Goal: Contribute content: Contribute content

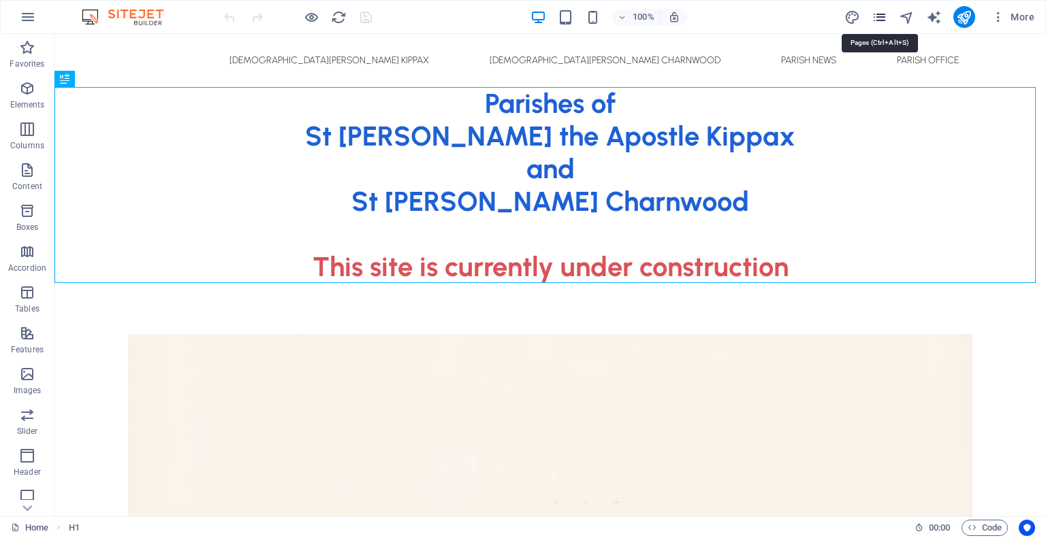
click at [880, 16] on icon "pages" at bounding box center [879, 18] width 16 height 16
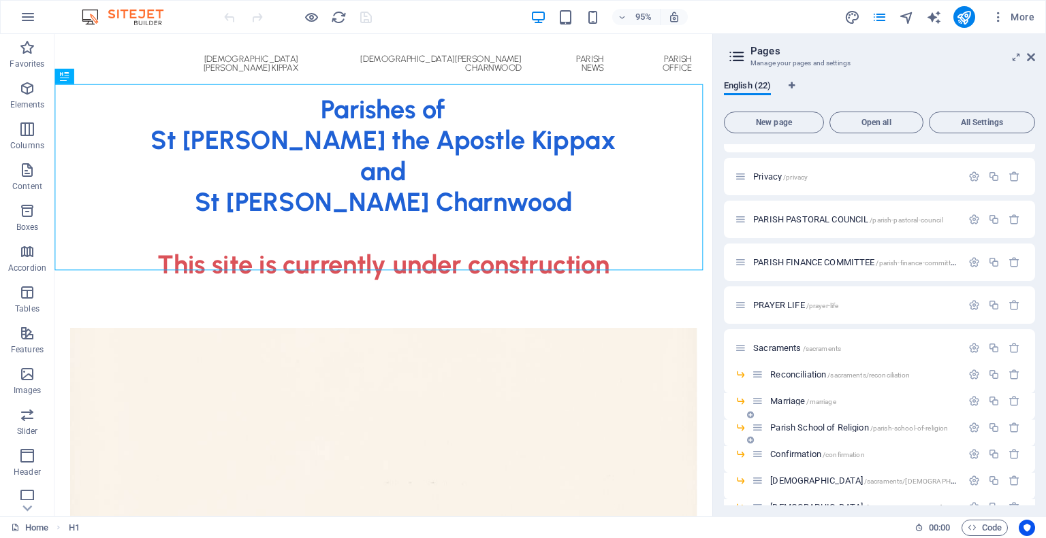
scroll to position [451, 0]
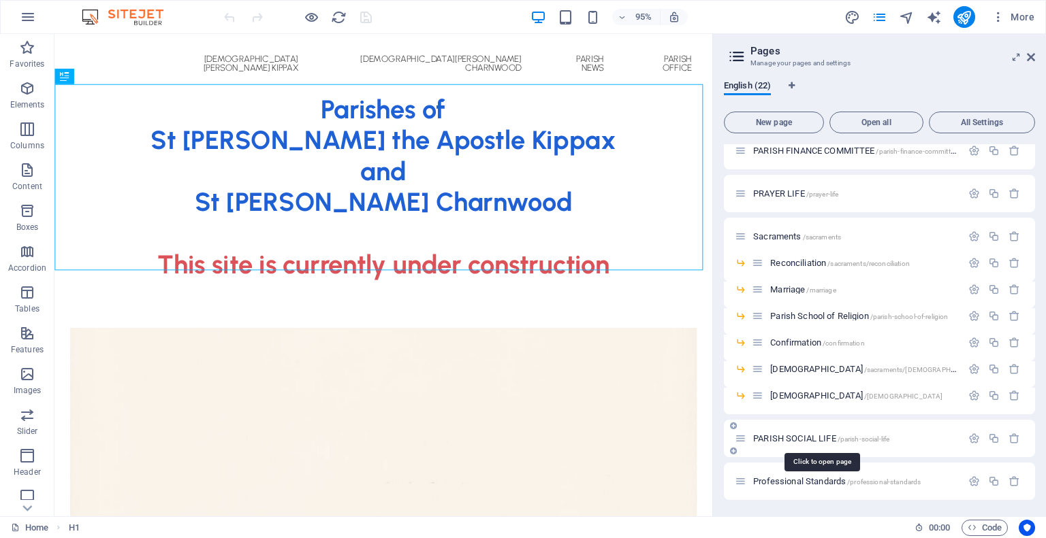
click at [811, 438] on span "PARISH SOCIAL LIFE /parish-social-life" at bounding box center [821, 439] width 136 height 10
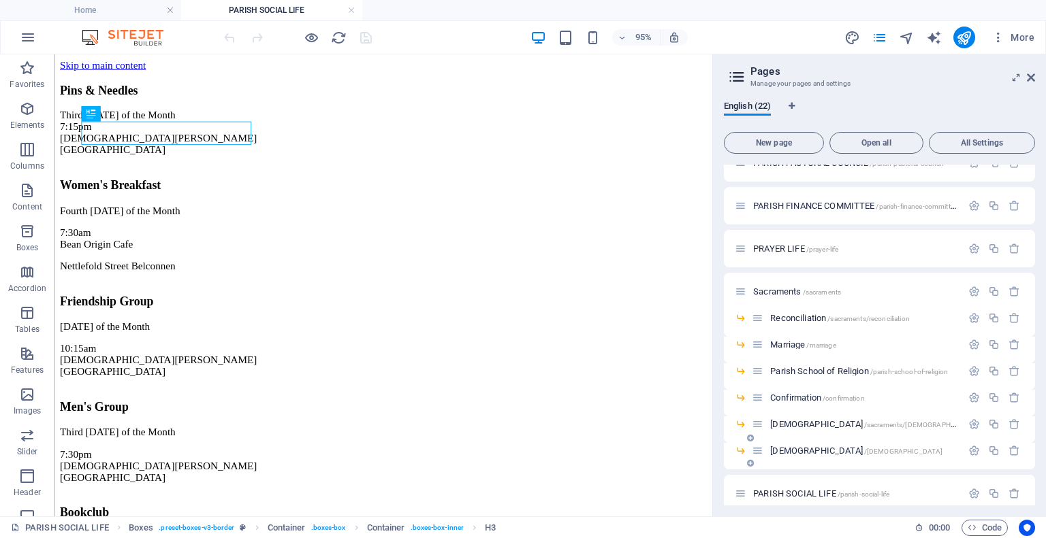
scroll to position [0, 0]
click at [967, 37] on icon "publish" at bounding box center [964, 38] width 16 height 16
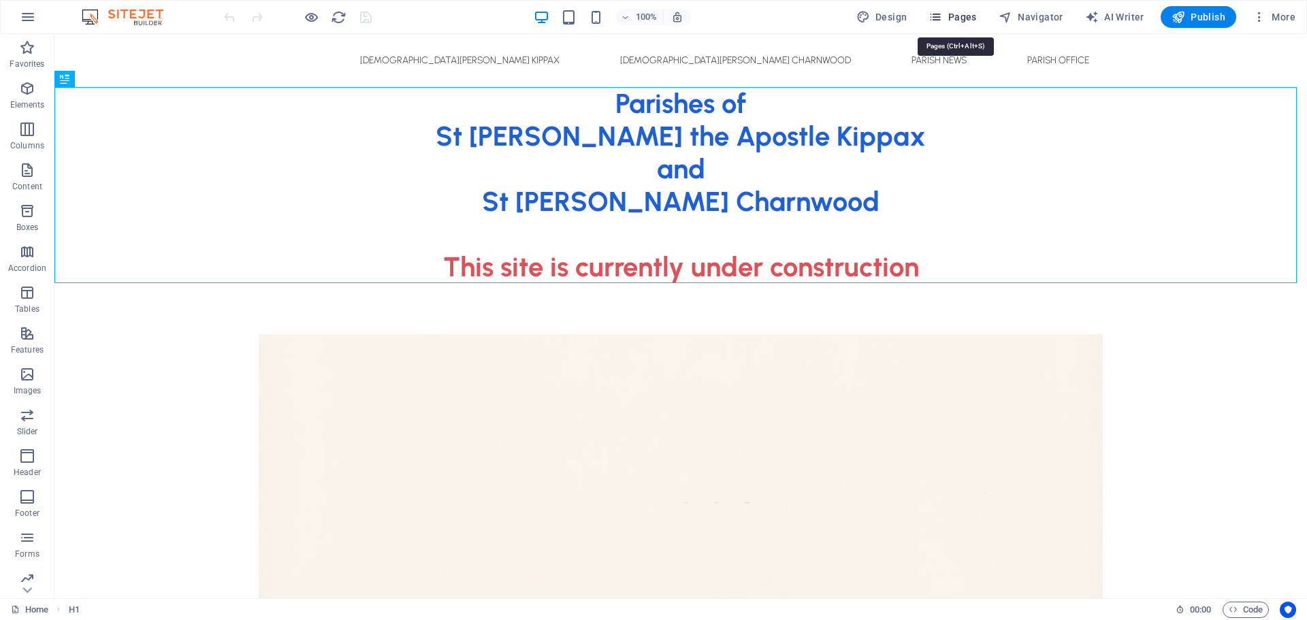
click at [973, 16] on span "Pages" at bounding box center [953, 17] width 48 height 14
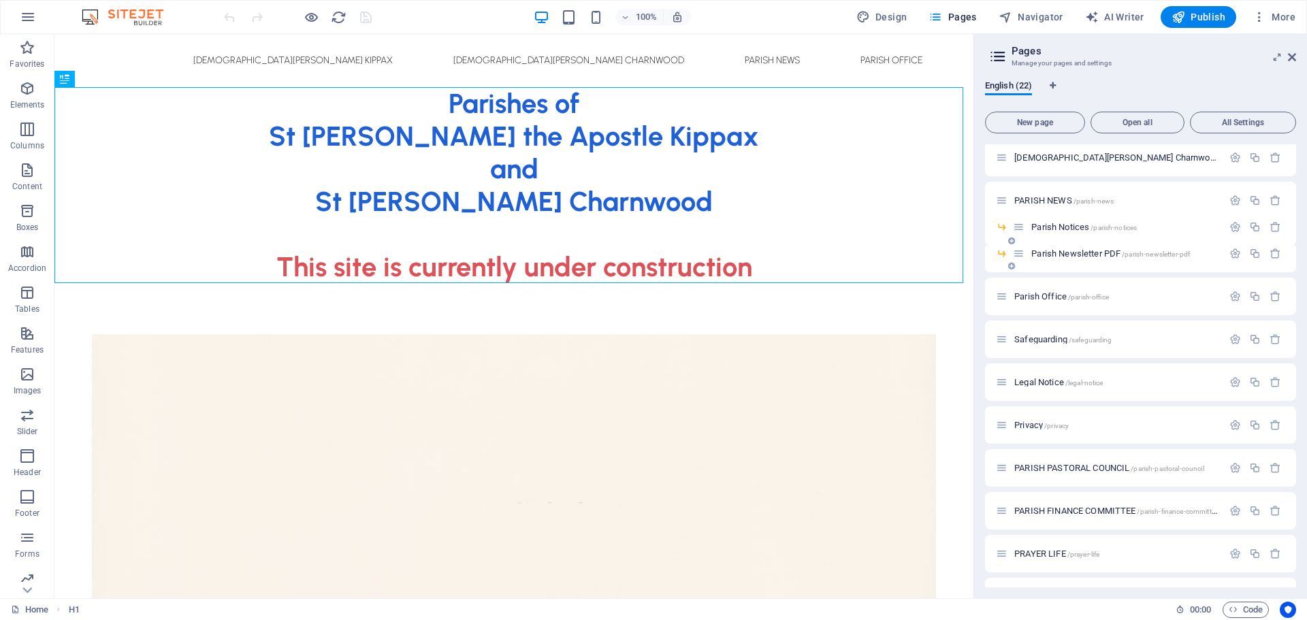
scroll to position [370, 0]
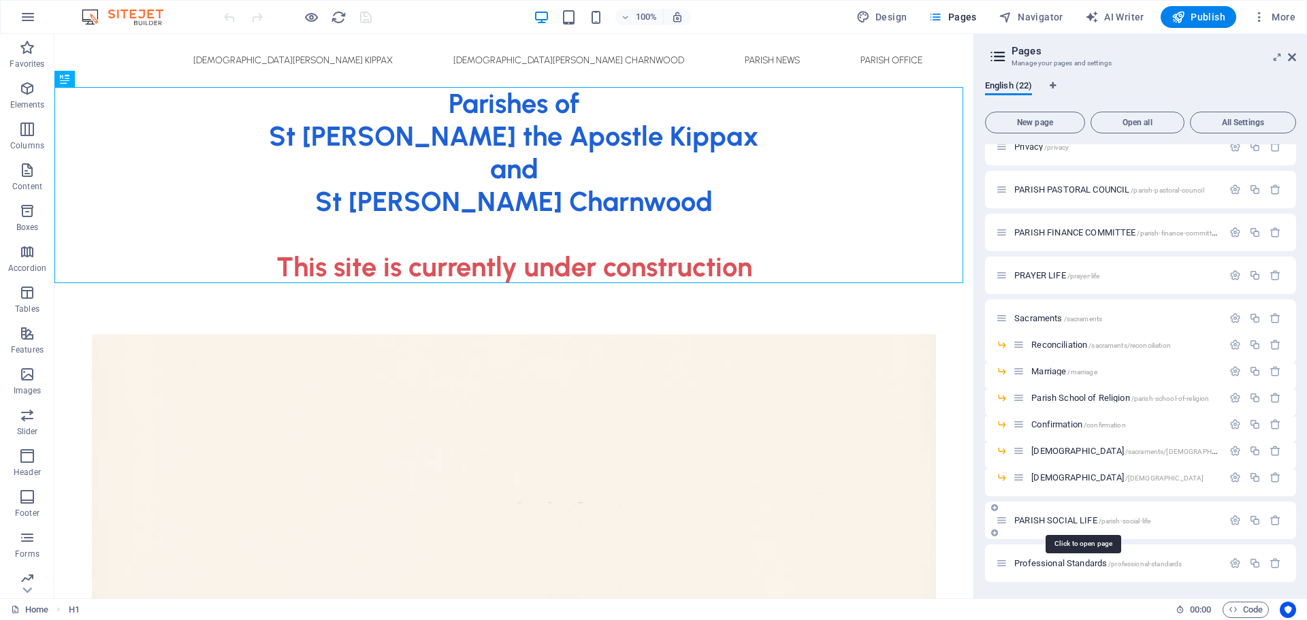
click at [1082, 521] on span "PARISH SOCIAL LIFE /parish-social-life" at bounding box center [1082, 520] width 136 height 10
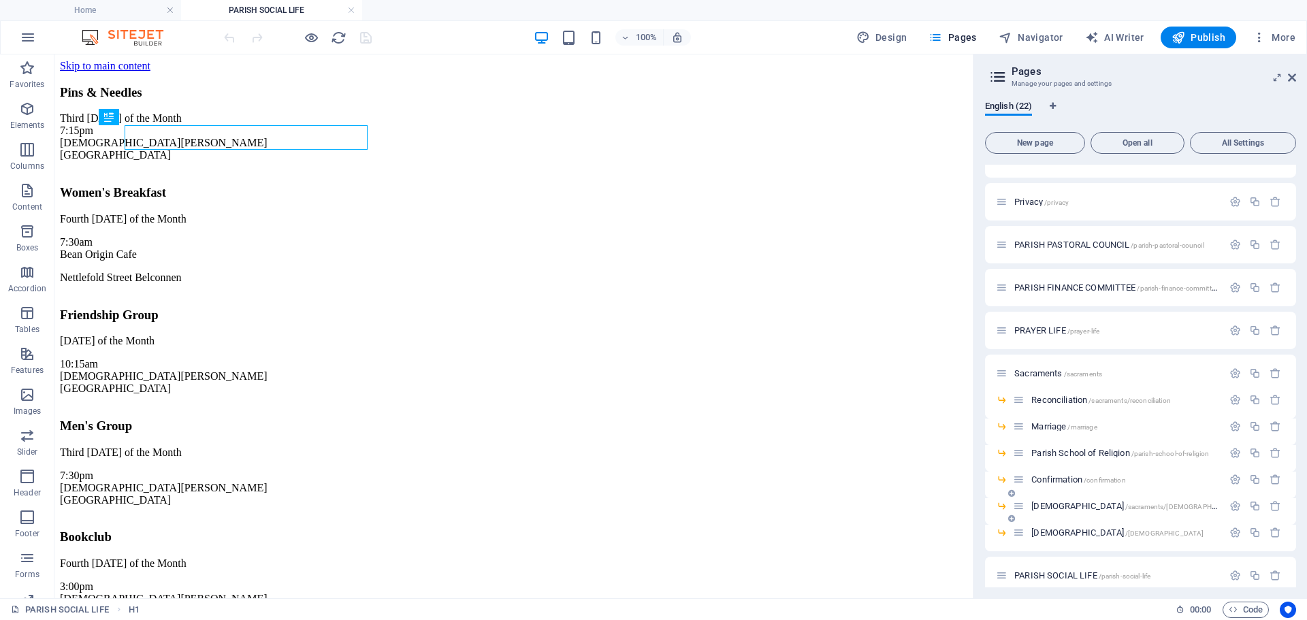
scroll to position [0, 0]
click at [23, 38] on icon "button" at bounding box center [28, 37] width 16 height 16
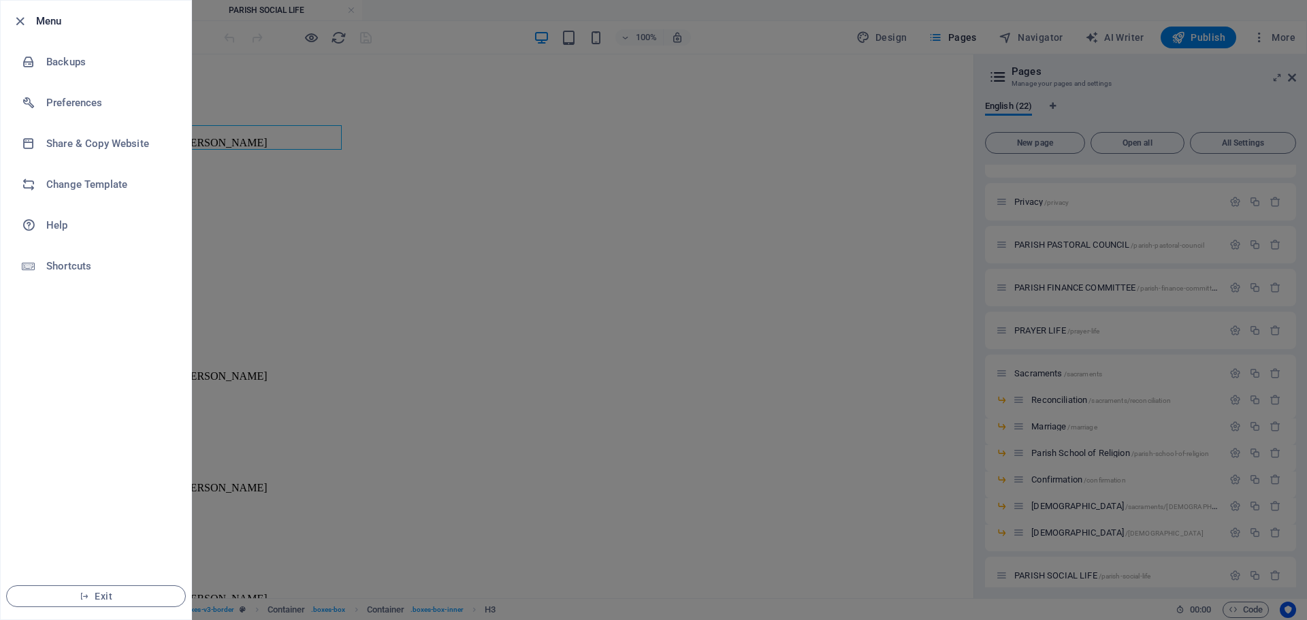
click at [274, 259] on div at bounding box center [653, 310] width 1307 height 620
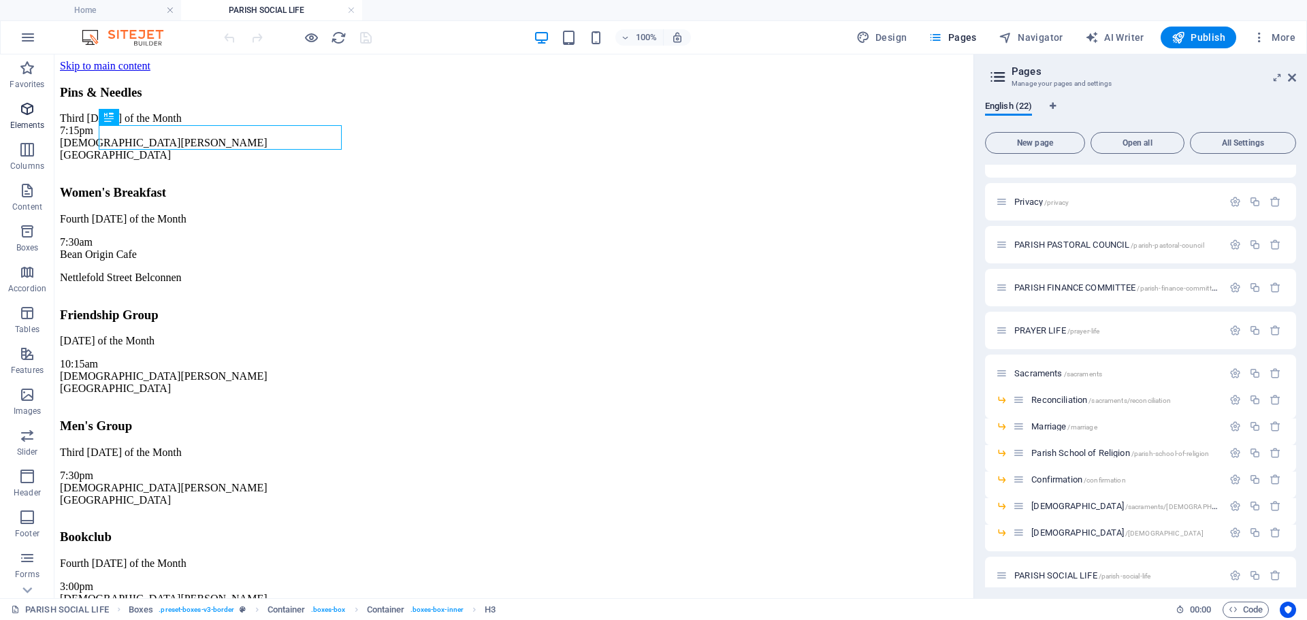
click at [31, 108] on icon "button" at bounding box center [27, 109] width 16 height 16
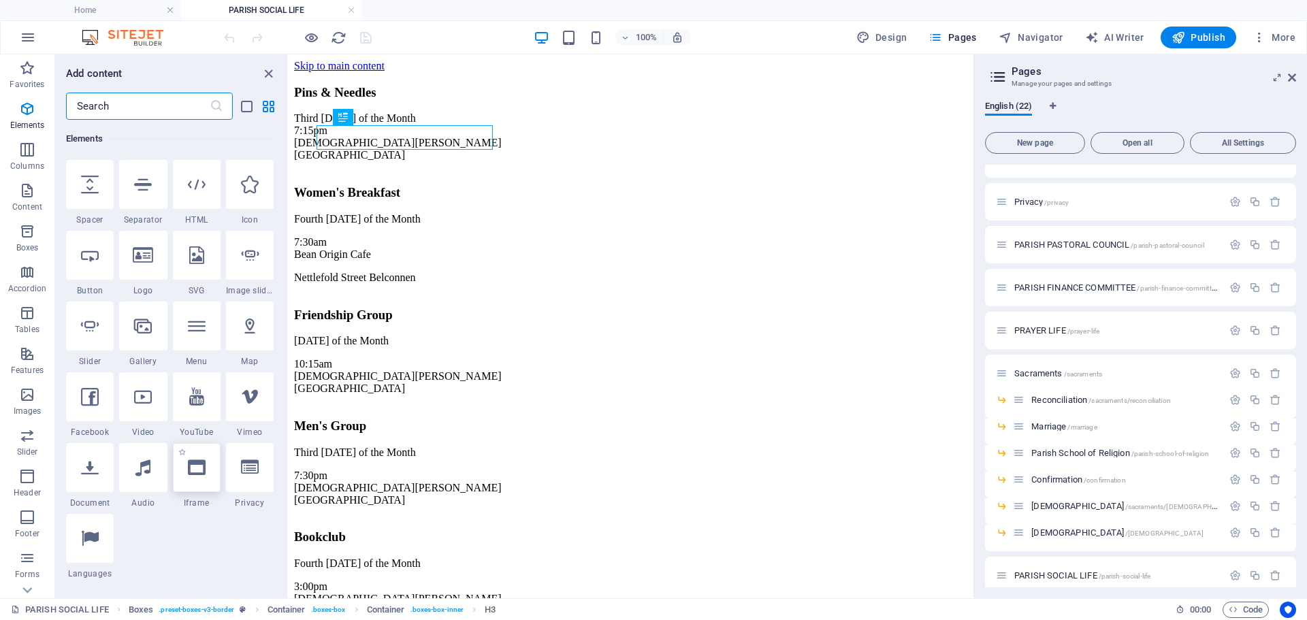
scroll to position [213, 0]
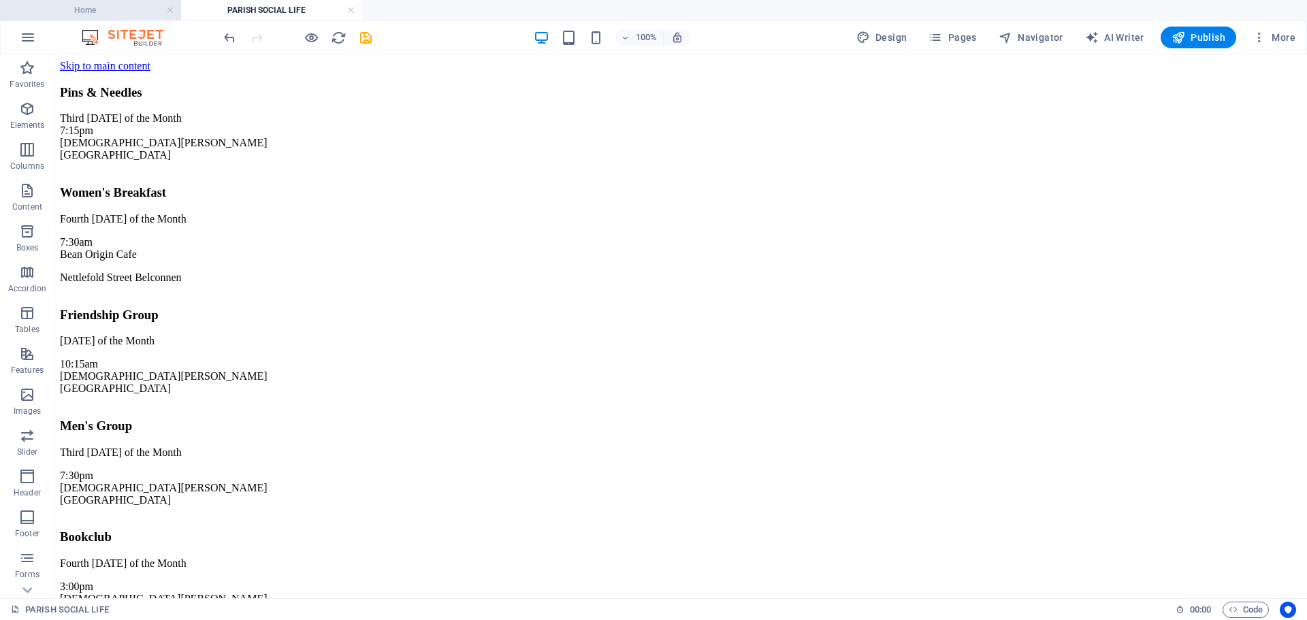
click at [114, 10] on h4 "Home" at bounding box center [90, 10] width 181 height 15
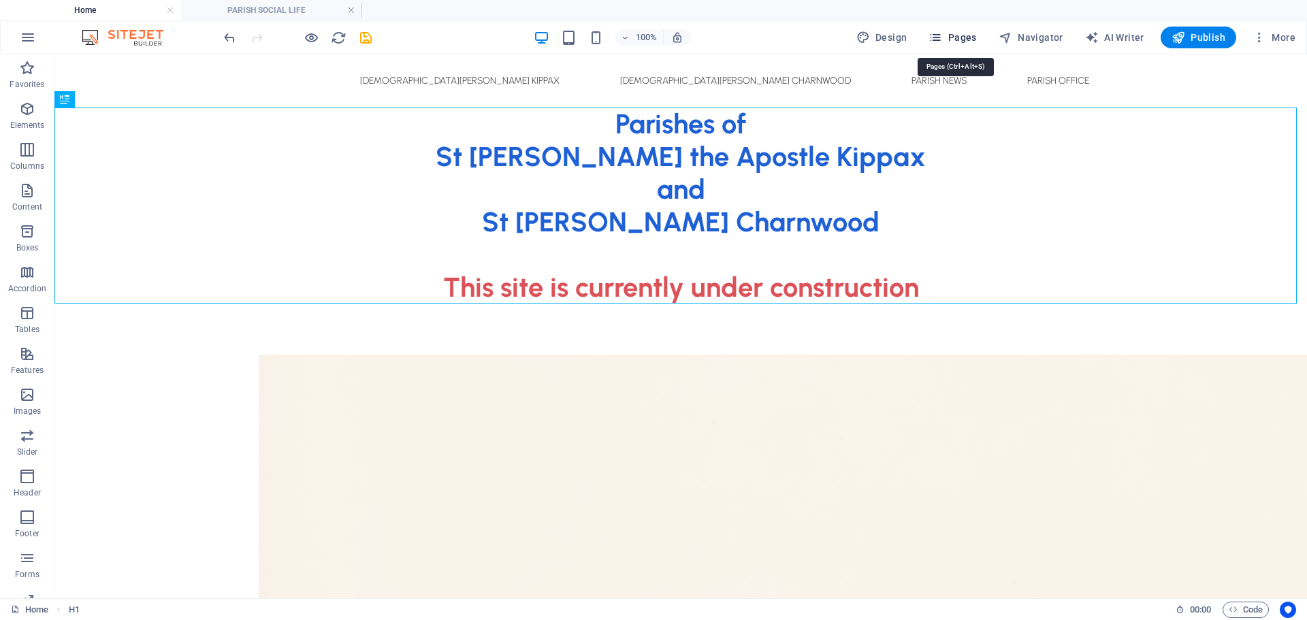
click at [962, 39] on span "Pages" at bounding box center [953, 38] width 48 height 14
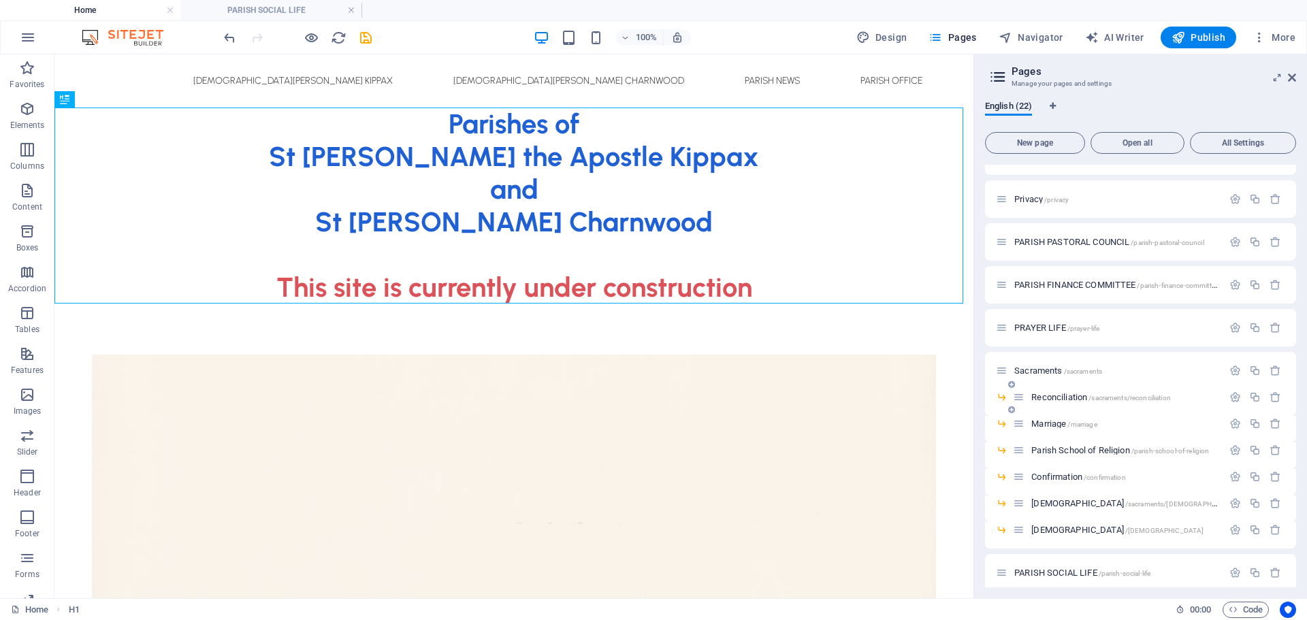
scroll to position [340, 0]
click at [1043, 322] on span "PRAYER LIFE /prayer-life" at bounding box center [1056, 325] width 85 height 10
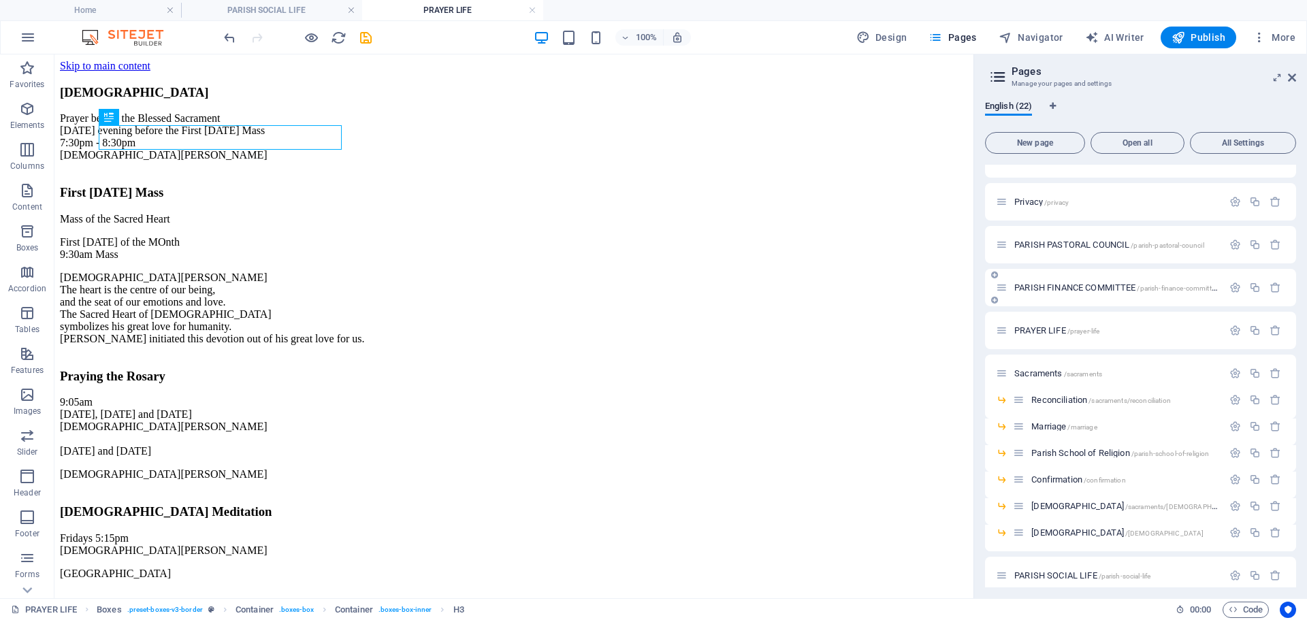
scroll to position [0, 0]
click at [291, 11] on h4 "PARISH SOCIAL LIFE" at bounding box center [271, 10] width 181 height 15
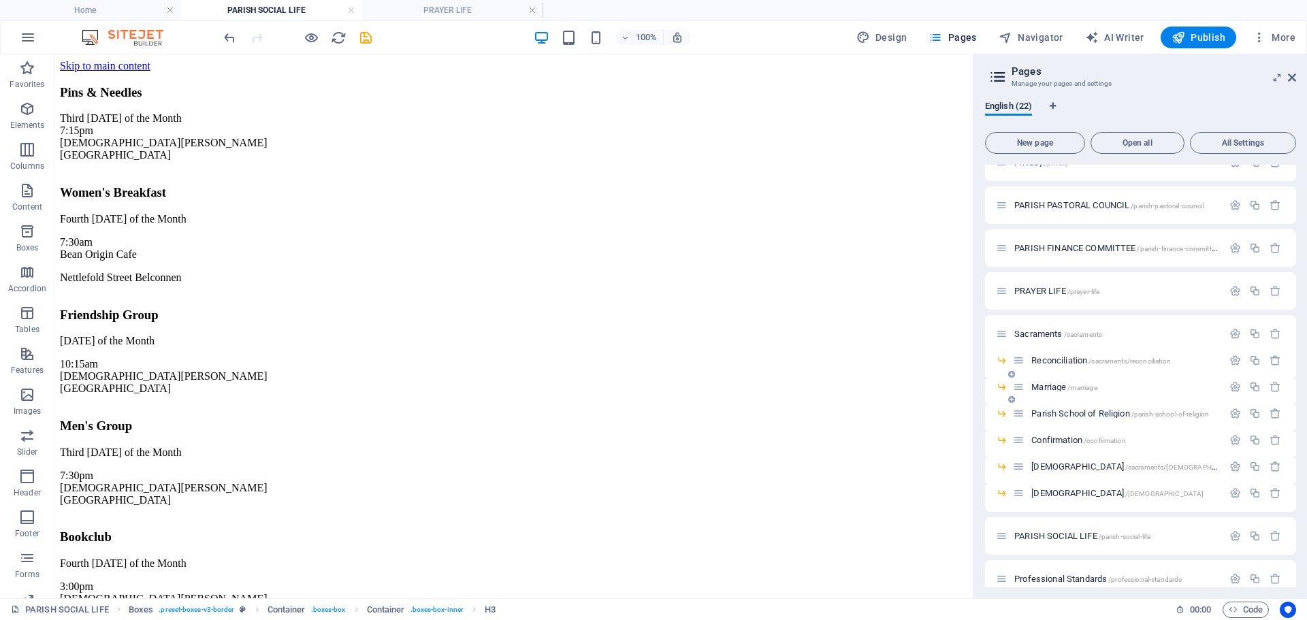
scroll to position [390, 0]
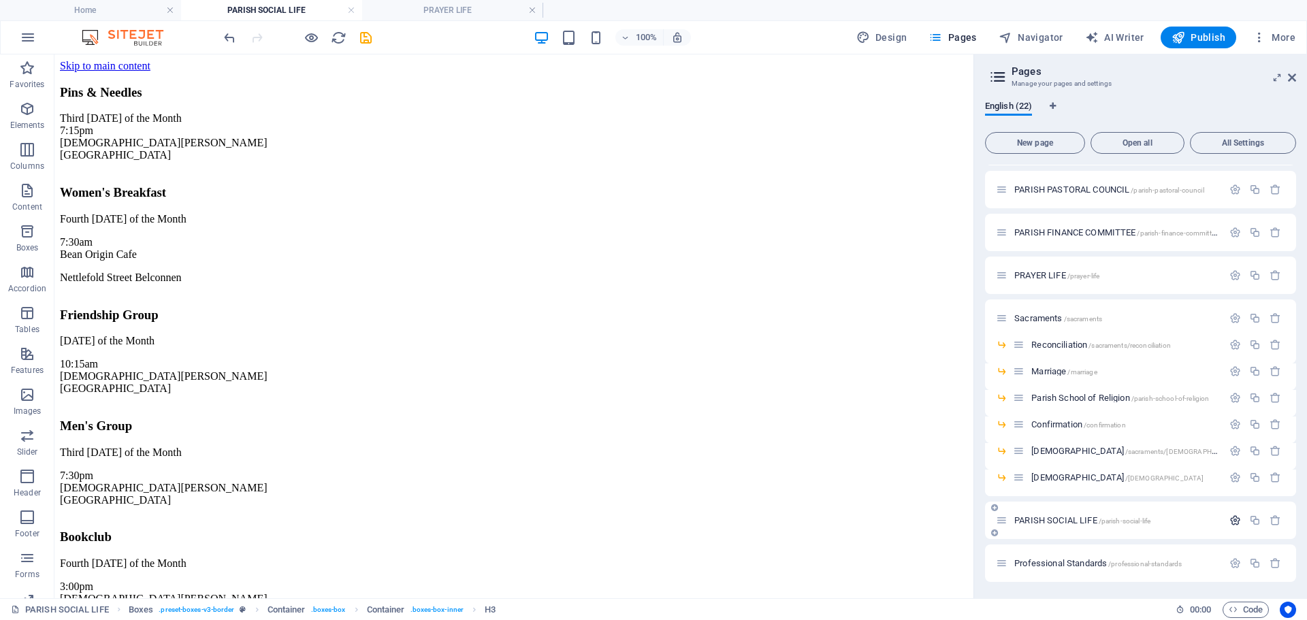
click at [1230, 518] on icon "button" at bounding box center [1235, 521] width 12 height 12
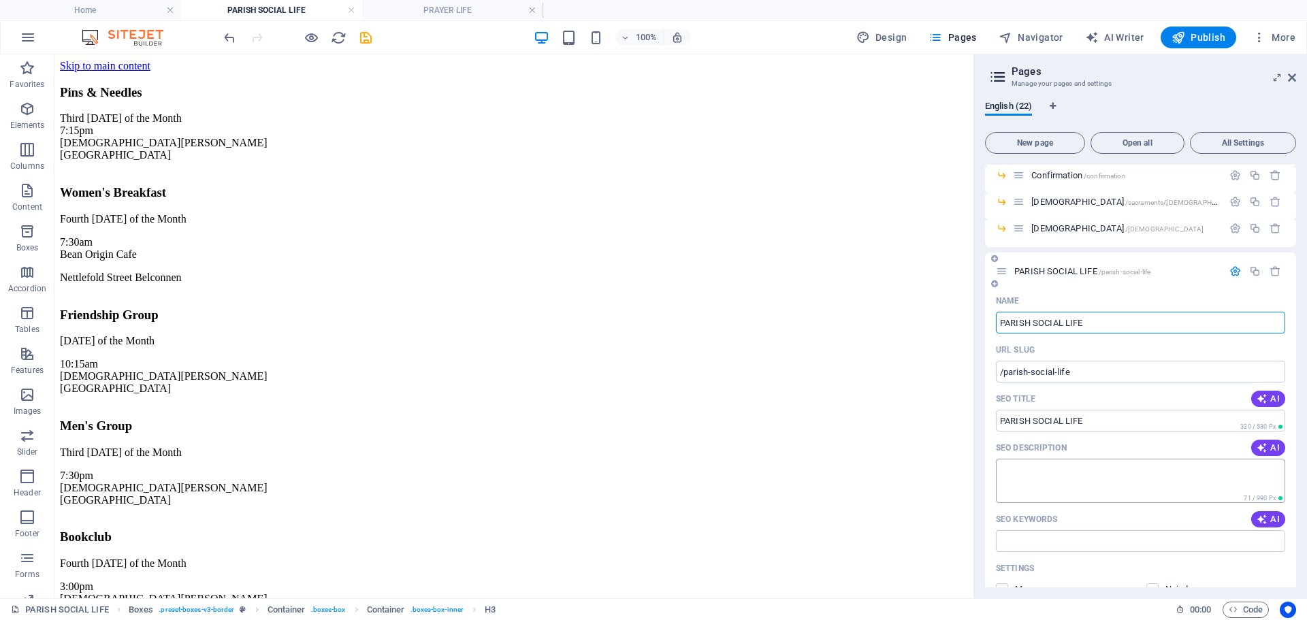
scroll to position [662, 0]
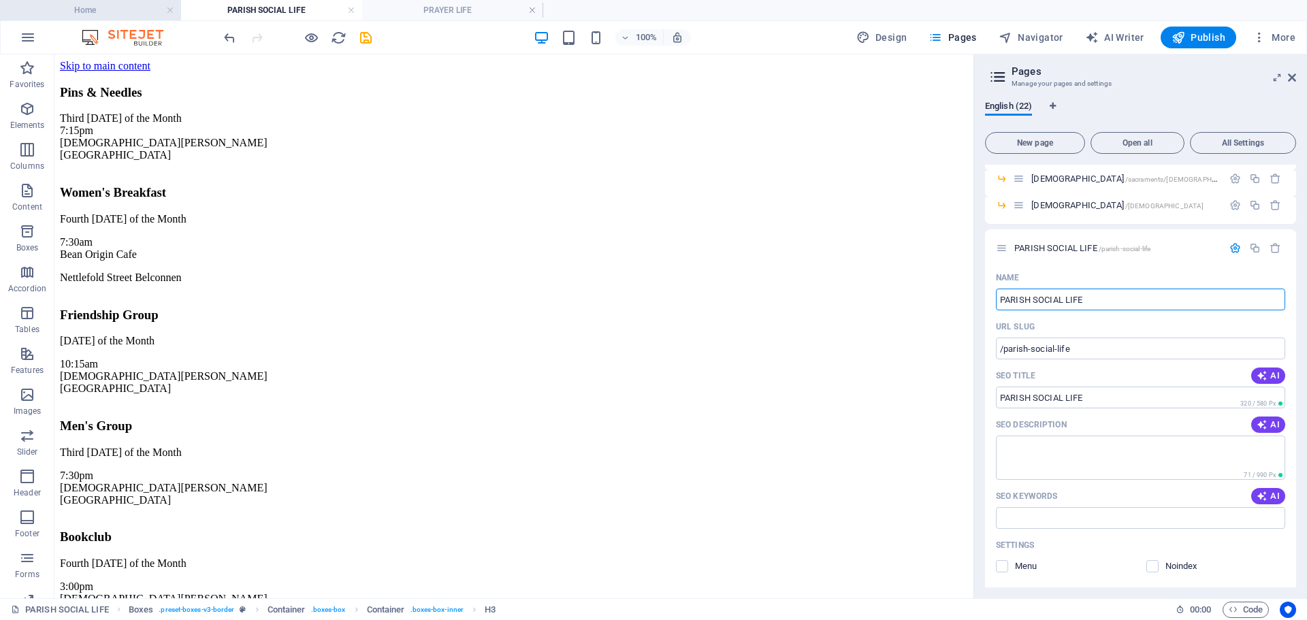
click at [121, 12] on h4 "Home" at bounding box center [90, 10] width 181 height 15
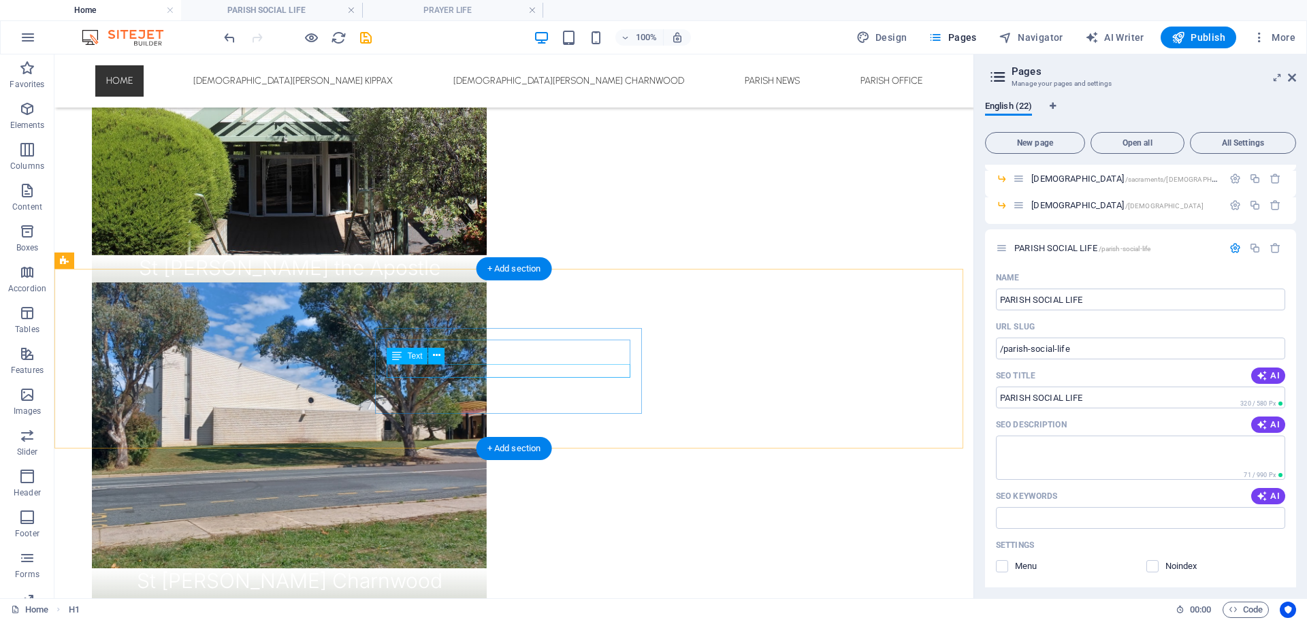
scroll to position [681, 0]
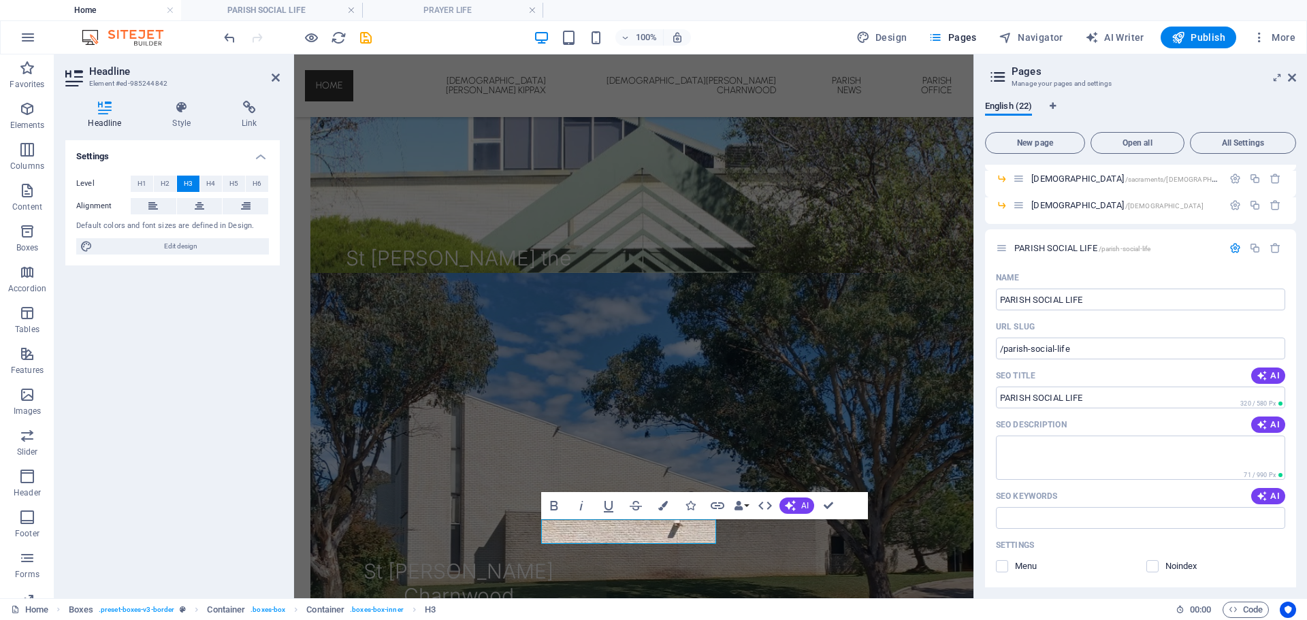
drag, startPoint x: 246, startPoint y: 115, endPoint x: 160, endPoint y: 162, distance: 97.8
click at [246, 114] on h4 "Link" at bounding box center [249, 115] width 61 height 29
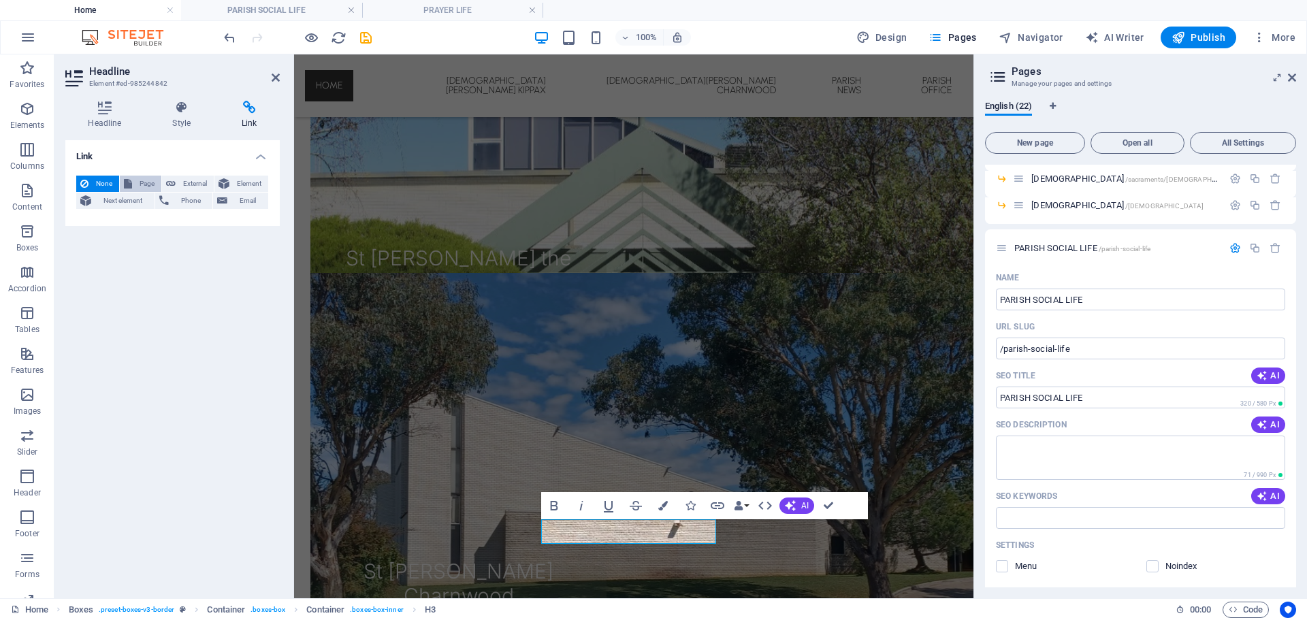
click at [141, 180] on span "Page" at bounding box center [146, 184] width 21 height 16
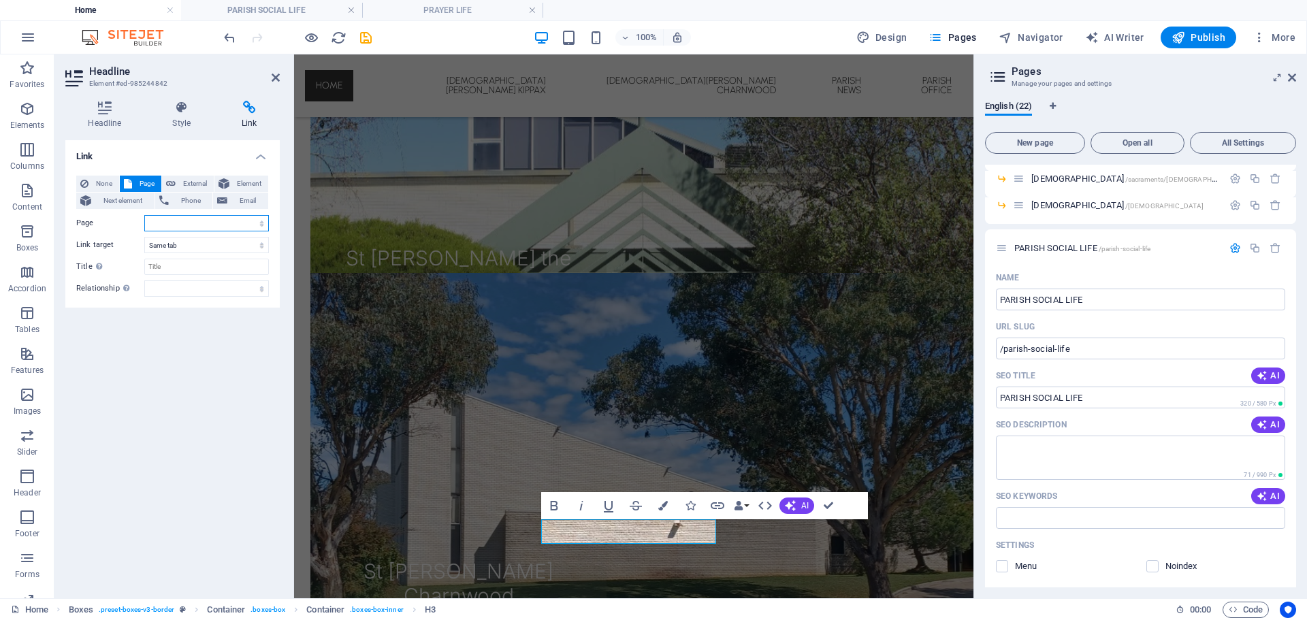
click at [194, 227] on select "Home [DEMOGRAPHIC_DATA][PERSON_NAME] Kippax [DEMOGRAPHIC_DATA][PERSON_NAME] [GE…" at bounding box center [206, 223] width 125 height 16
select select "20"
click at [144, 215] on select "Home [DEMOGRAPHIC_DATA][PERSON_NAME] Kippax [DEMOGRAPHIC_DATA][PERSON_NAME] [GE…" at bounding box center [206, 223] width 125 height 16
click at [366, 36] on icon "save" at bounding box center [366, 38] width 16 height 16
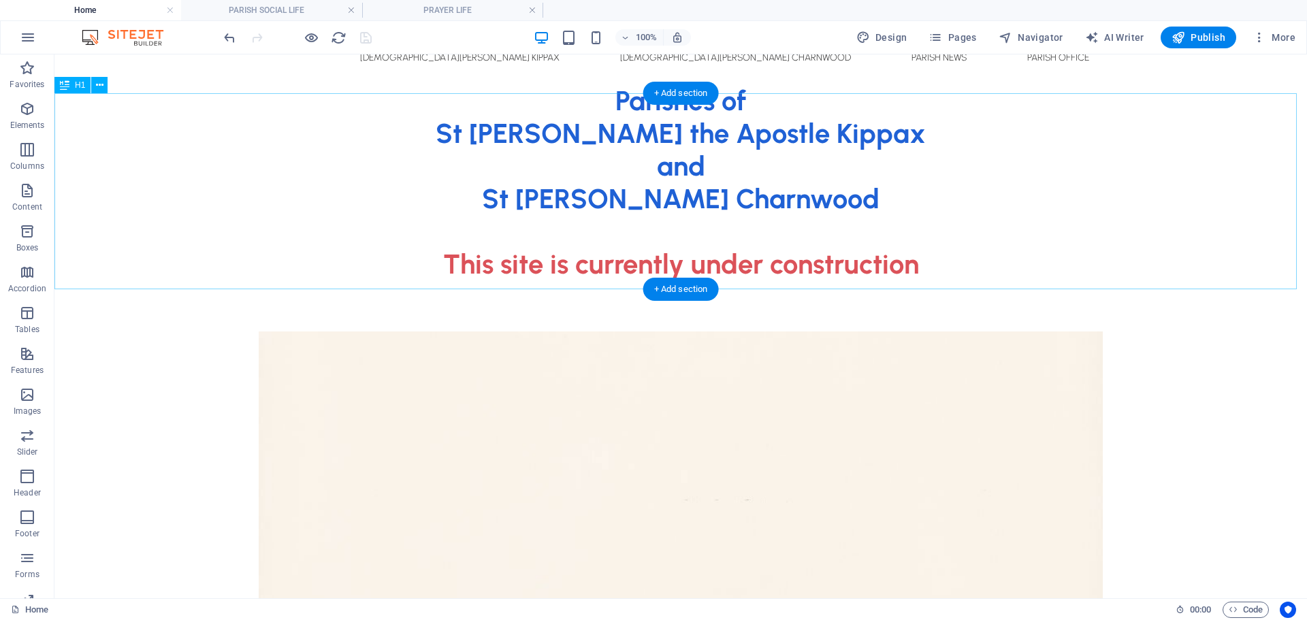
scroll to position [0, 0]
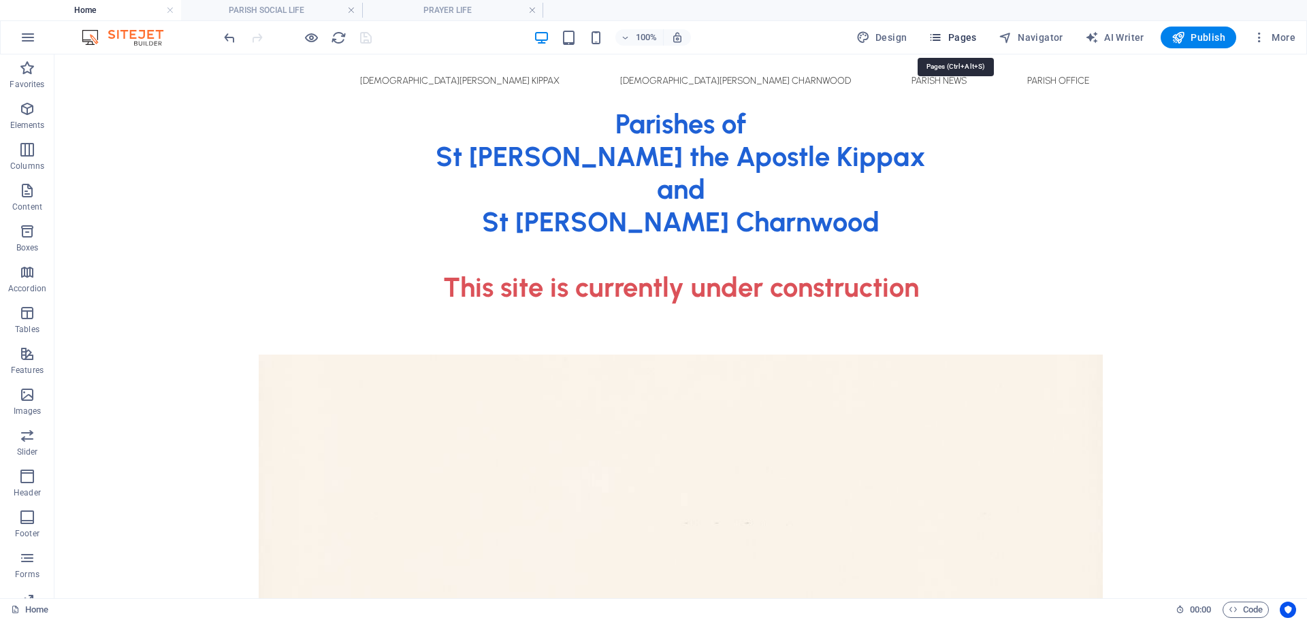
click at [952, 35] on span "Pages" at bounding box center [953, 38] width 48 height 14
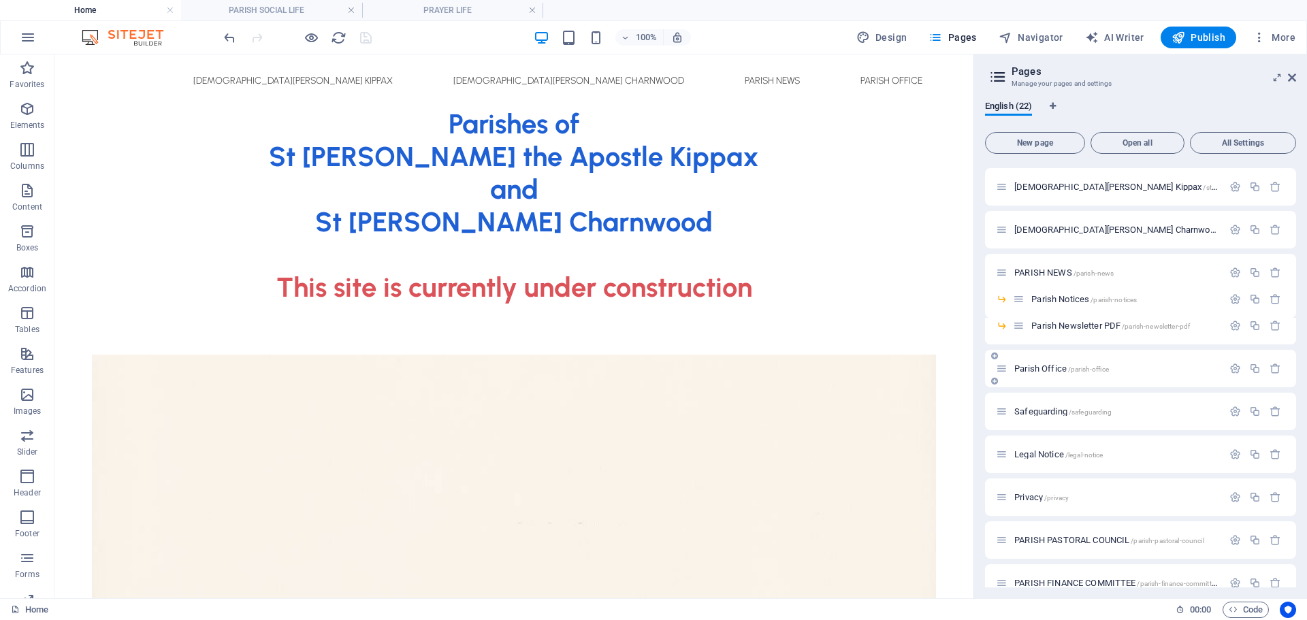
scroll to position [136, 0]
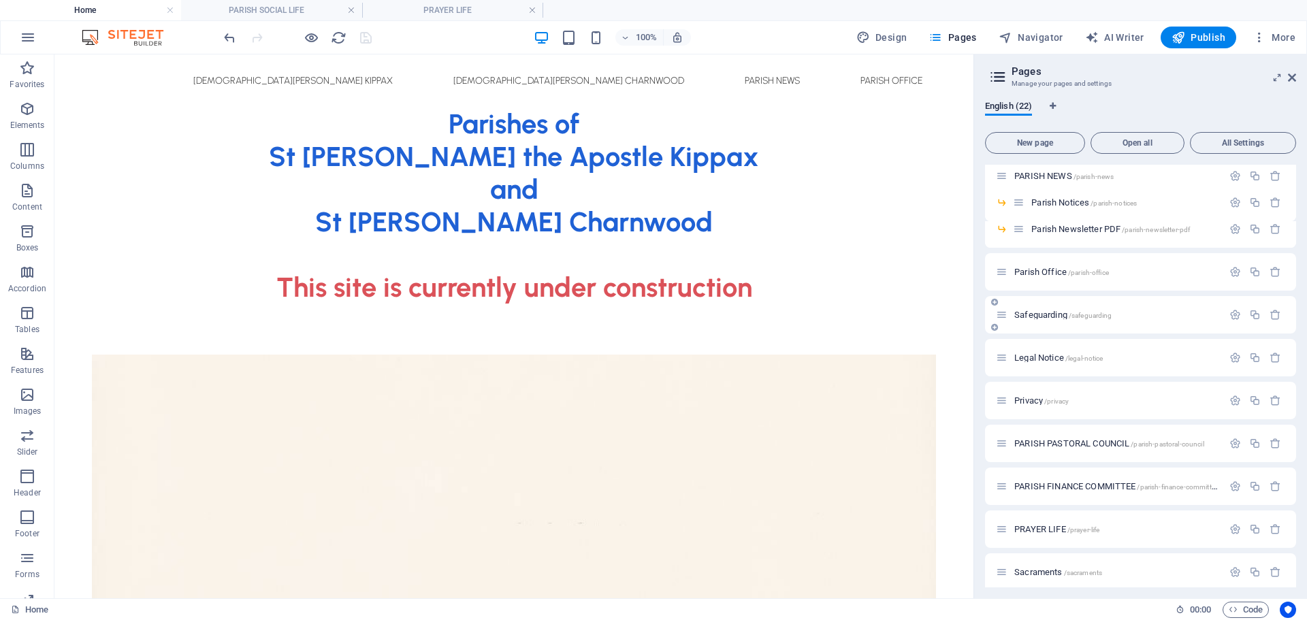
click at [1056, 312] on span "Safeguarding /safeguarding" at bounding box center [1062, 315] width 97 height 10
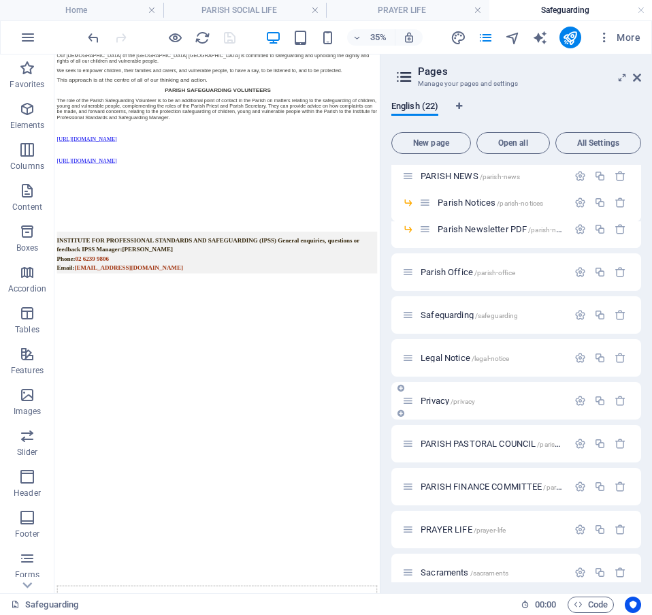
scroll to position [396, 0]
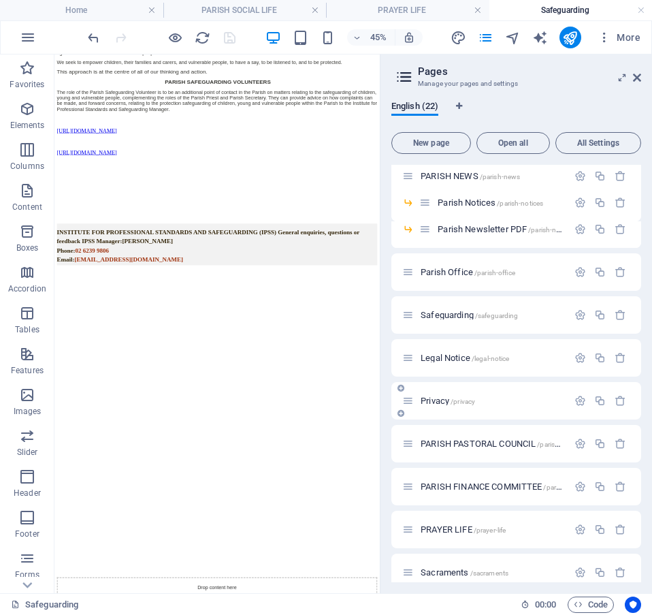
drag, startPoint x: 321, startPoint y: 387, endPoint x: 518, endPoint y: 387, distance: 196.7
click at [518, 387] on aside "Pages Manage your pages and settings English (22) New page Open all All Setting…" at bounding box center [516, 323] width 272 height 538
click at [249, 343] on div "Our [DEMOGRAPHIC_DATA] of the [GEOGRAPHIC_DATA] West Belconnen Safeguarding Com…" at bounding box center [416, 289] width 712 height 607
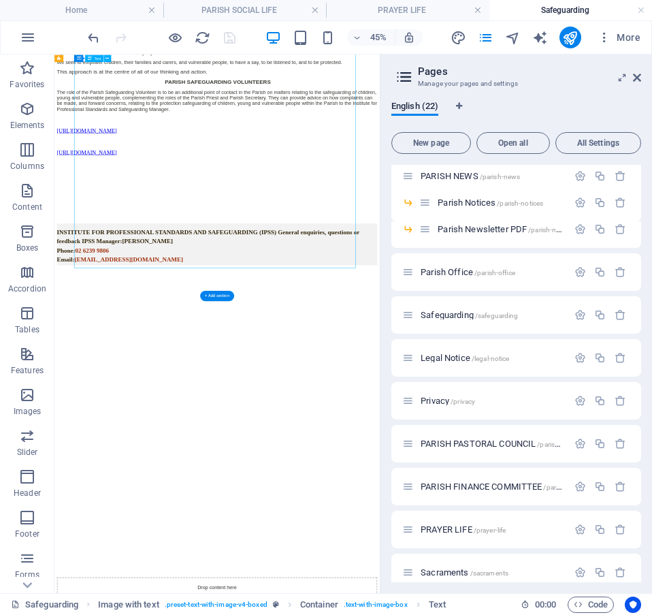
click at [249, 343] on div "Our [DEMOGRAPHIC_DATA] of the [GEOGRAPHIC_DATA] West Belconnen Safeguarding Com…" at bounding box center [416, 289] width 712 height 607
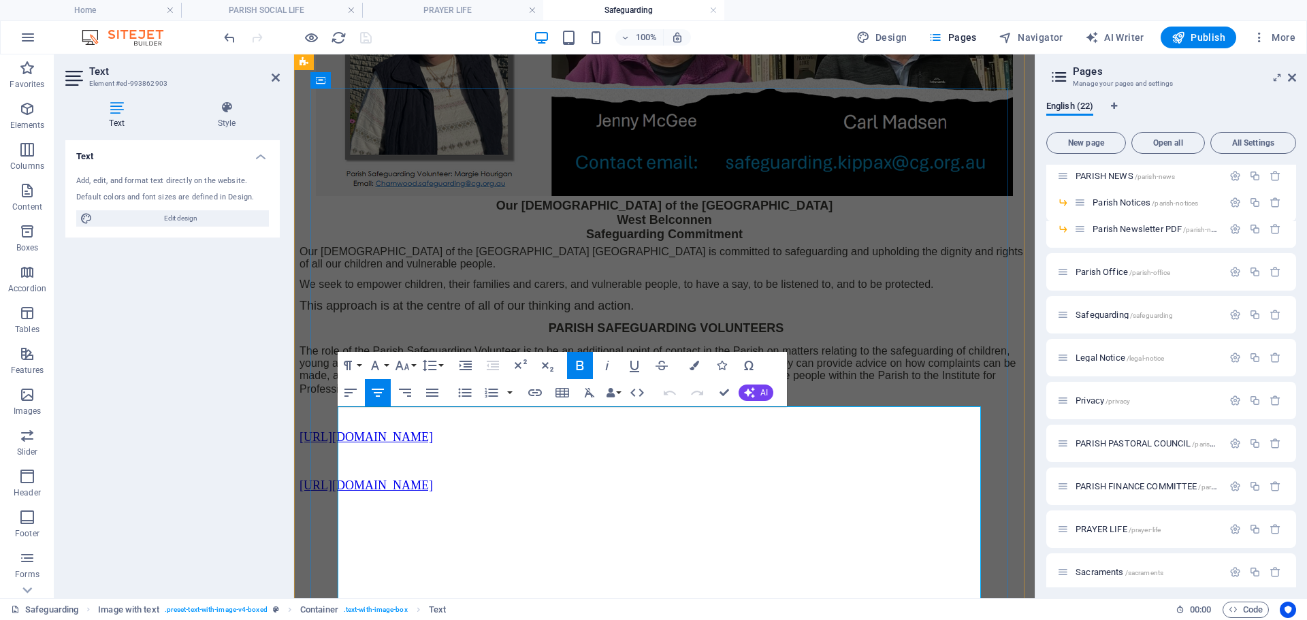
scroll to position [272, 0]
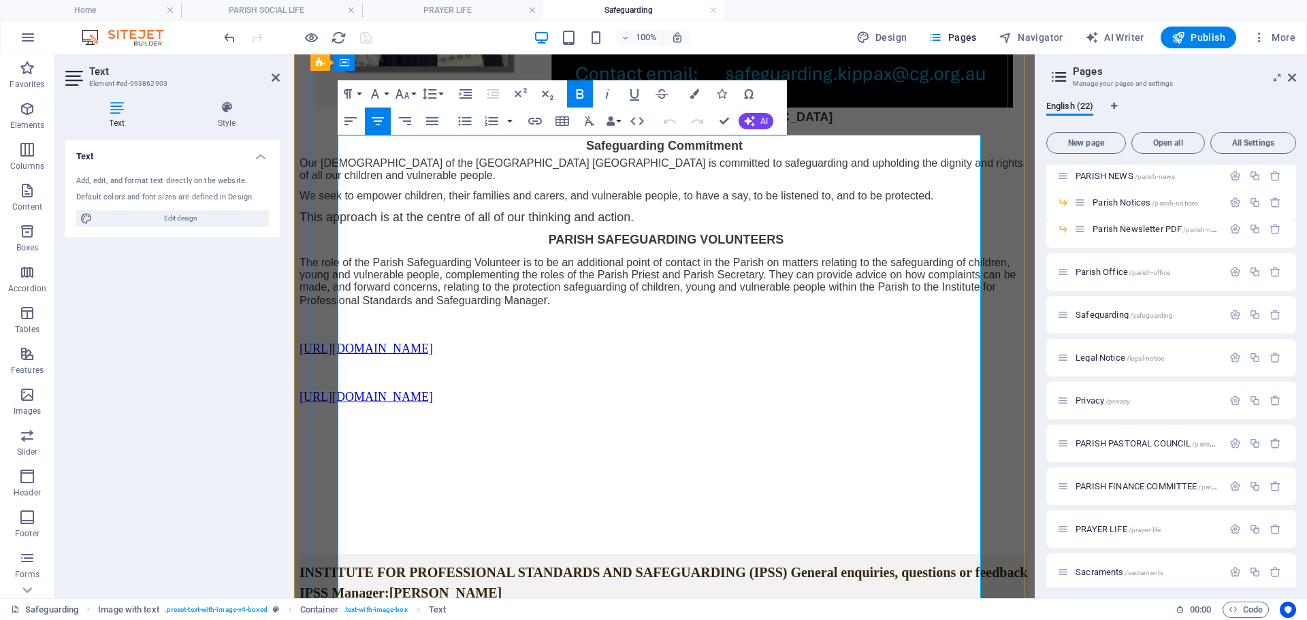
click at [551, 449] on p at bounding box center [665, 444] width 730 height 12
drag, startPoint x: 637, startPoint y: 451, endPoint x: 339, endPoint y: 440, distance: 297.7
click at [339, 440] on div "Our [DEMOGRAPHIC_DATA] of the [GEOGRAPHIC_DATA] West Belconnen Safeguarding Com…" at bounding box center [665, 413] width 730 height 607
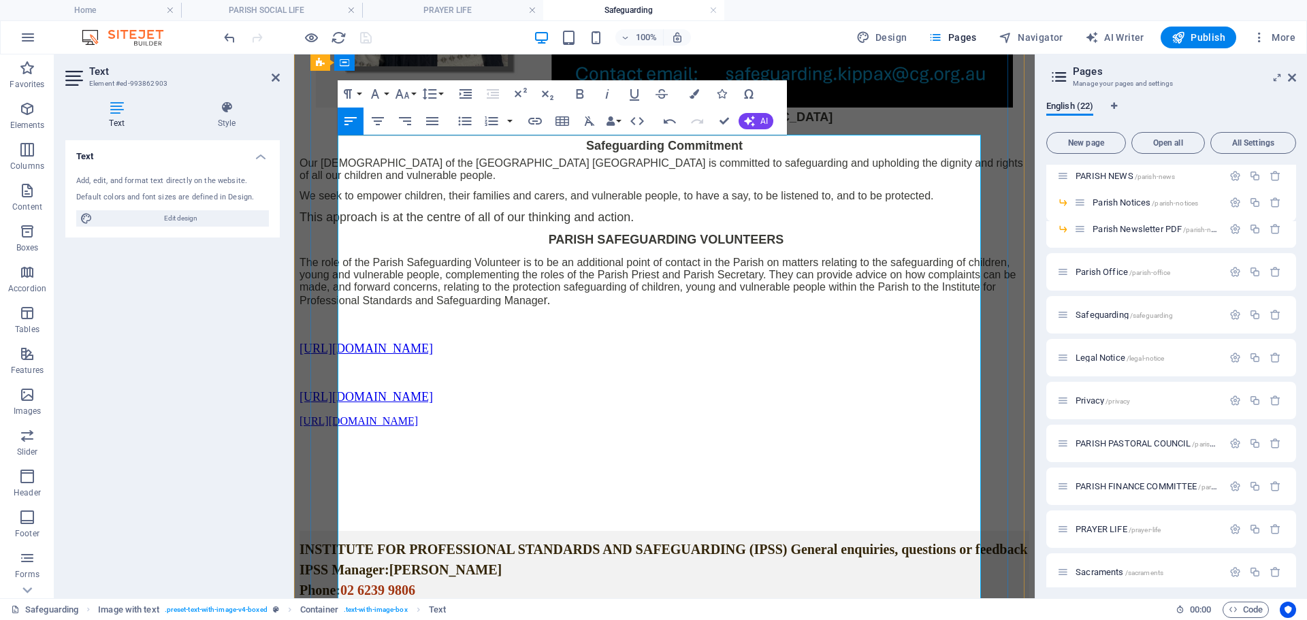
scroll to position [376, 2]
drag, startPoint x: 688, startPoint y: 411, endPoint x: 686, endPoint y: 419, distance: 8.3
click at [688, 417] on div "Our [DEMOGRAPHIC_DATA] of the [GEOGRAPHIC_DATA] West Belconnen Safeguarding Com…" at bounding box center [665, 401] width 730 height 583
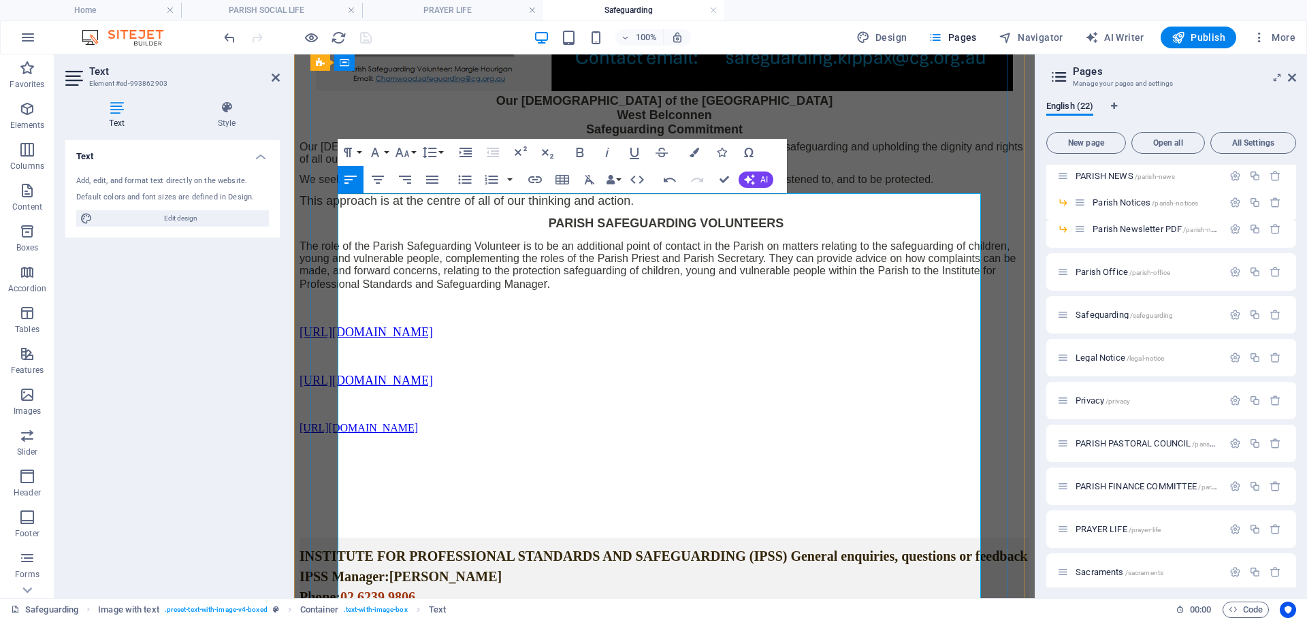
scroll to position [545, 0]
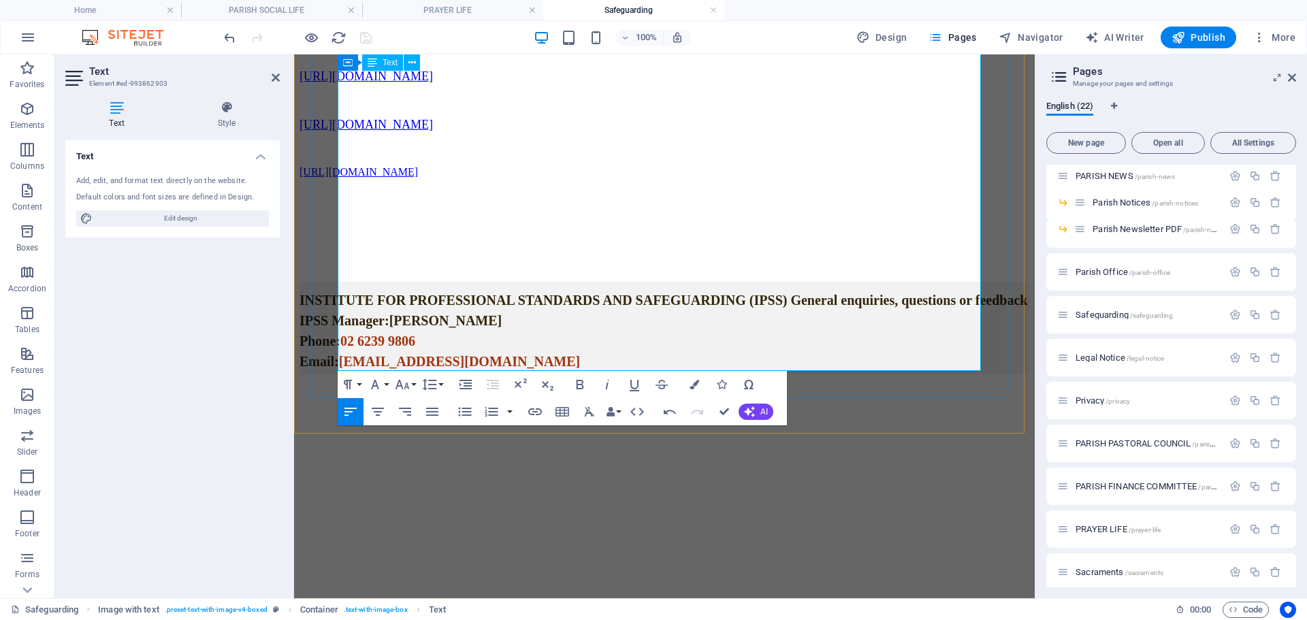
click at [558, 282] on h2 "INSTITUTE FOR PROFESSIONAL STANDARDS AND SAFEGUARDING (IPSS) General enquiries,…" at bounding box center [665, 328] width 730 height 93
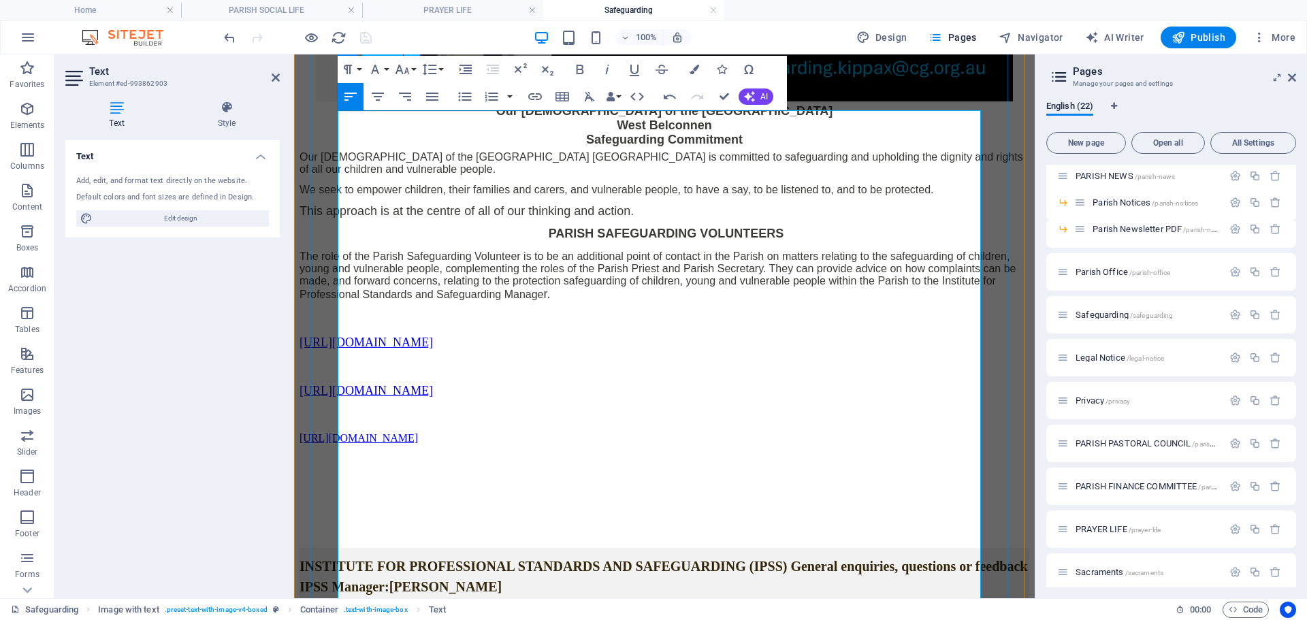
scroll to position [272, 0]
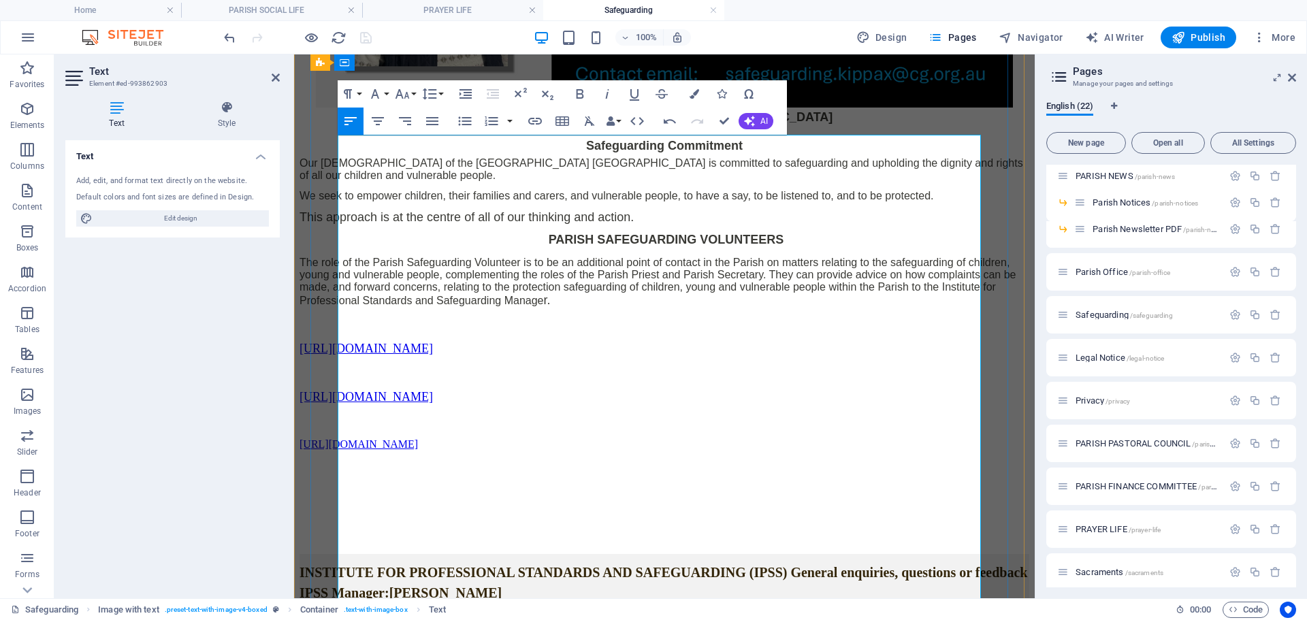
click at [520, 485] on p at bounding box center [665, 491] width 730 height 12
click at [658, 451] on p "[URL][DOMAIN_NAME]" at bounding box center [665, 444] width 730 height 12
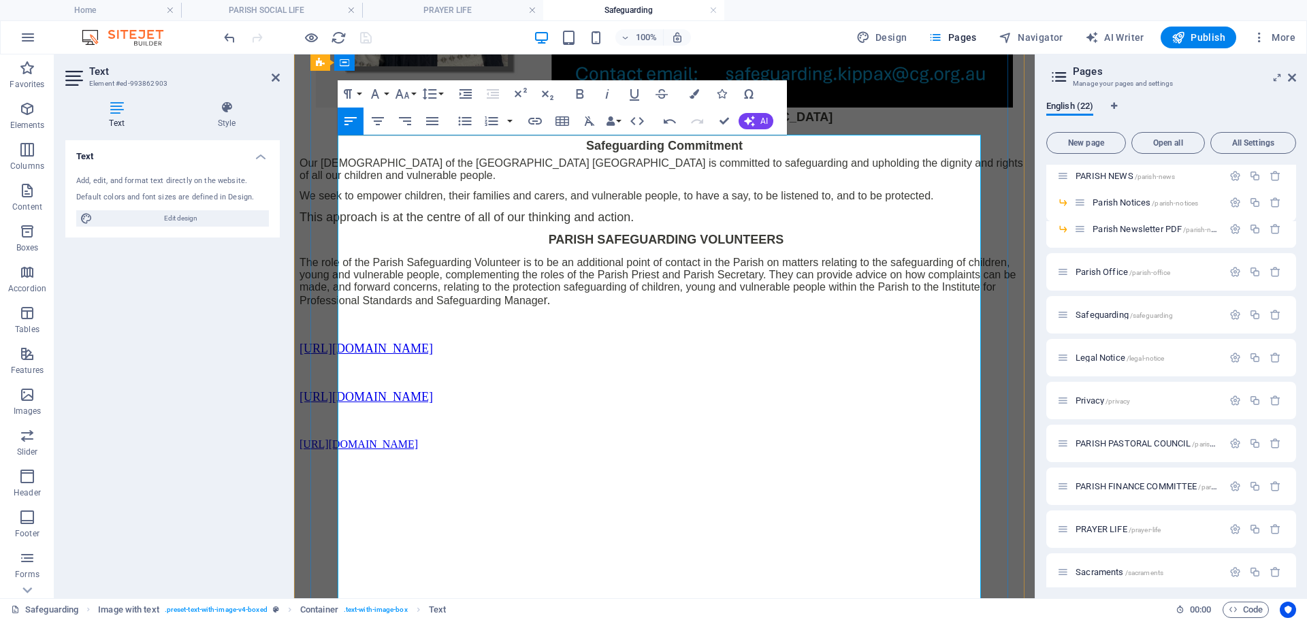
scroll to position [403, 2]
click at [699, 531] on p at bounding box center [665, 537] width 730 height 12
click at [743, 466] on p at bounding box center [665, 468] width 730 height 12
click at [651, 485] on p "[URL][DOMAIN_NAME]" at bounding box center [665, 491] width 730 height 12
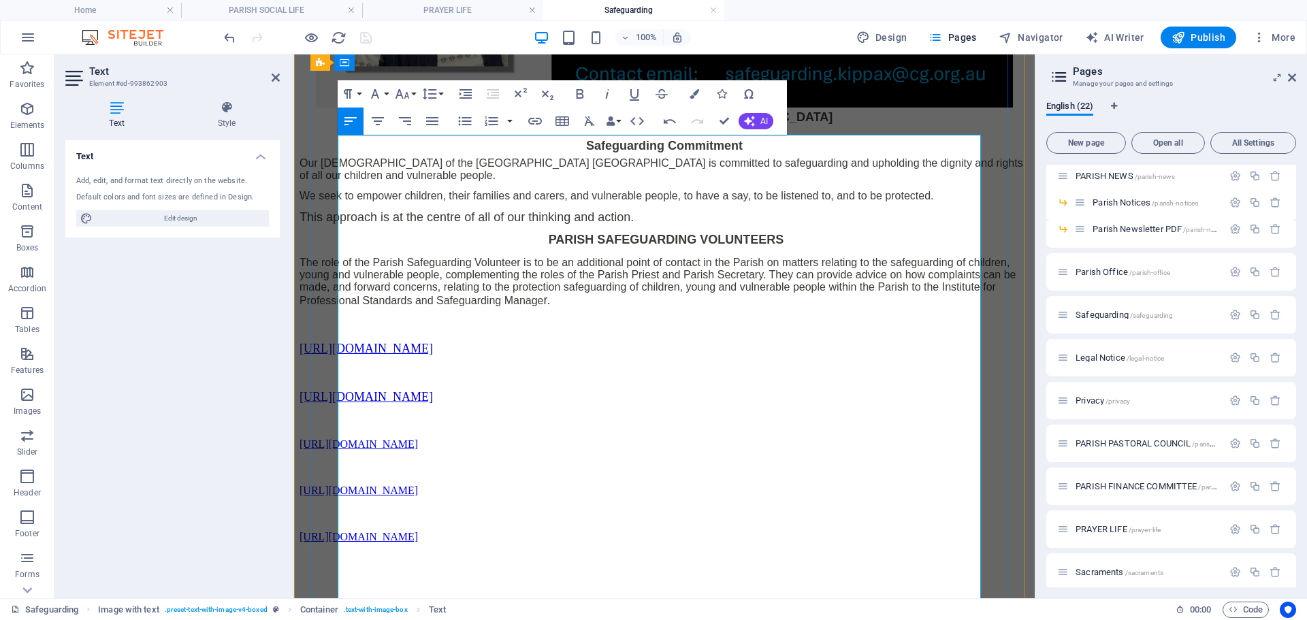
click at [747, 508] on p at bounding box center [665, 514] width 730 height 12
click at [662, 531] on p "[URL][DOMAIN_NAME]" at bounding box center [665, 537] width 730 height 12
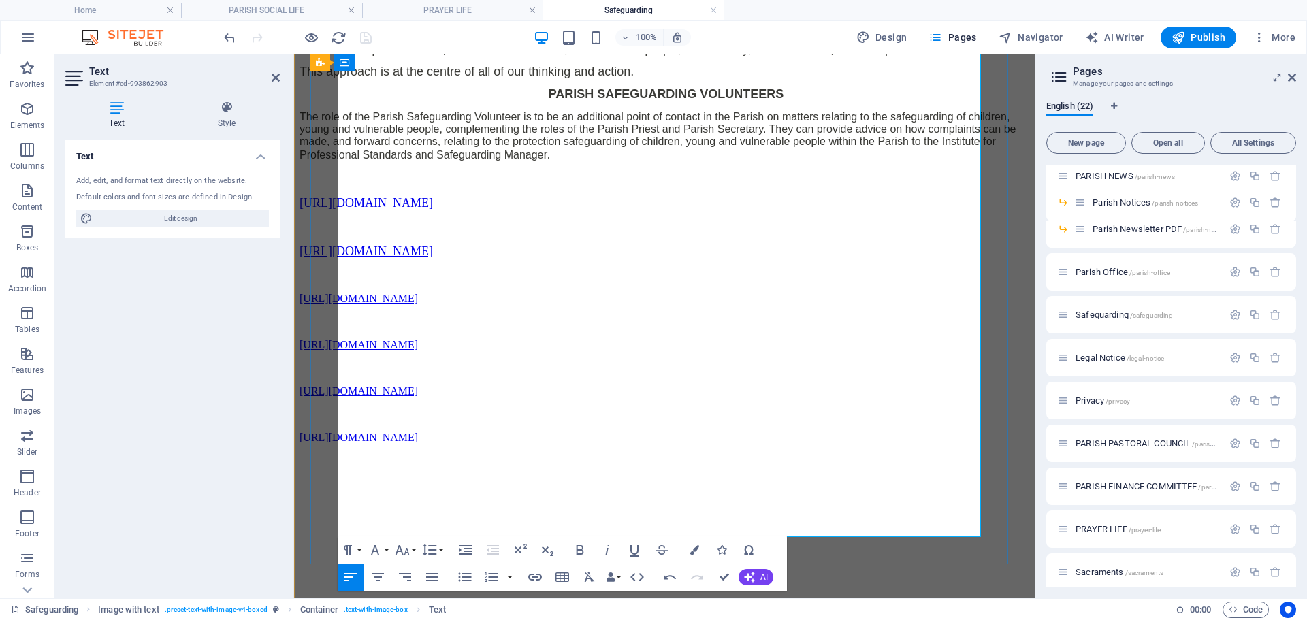
scroll to position [545, 0]
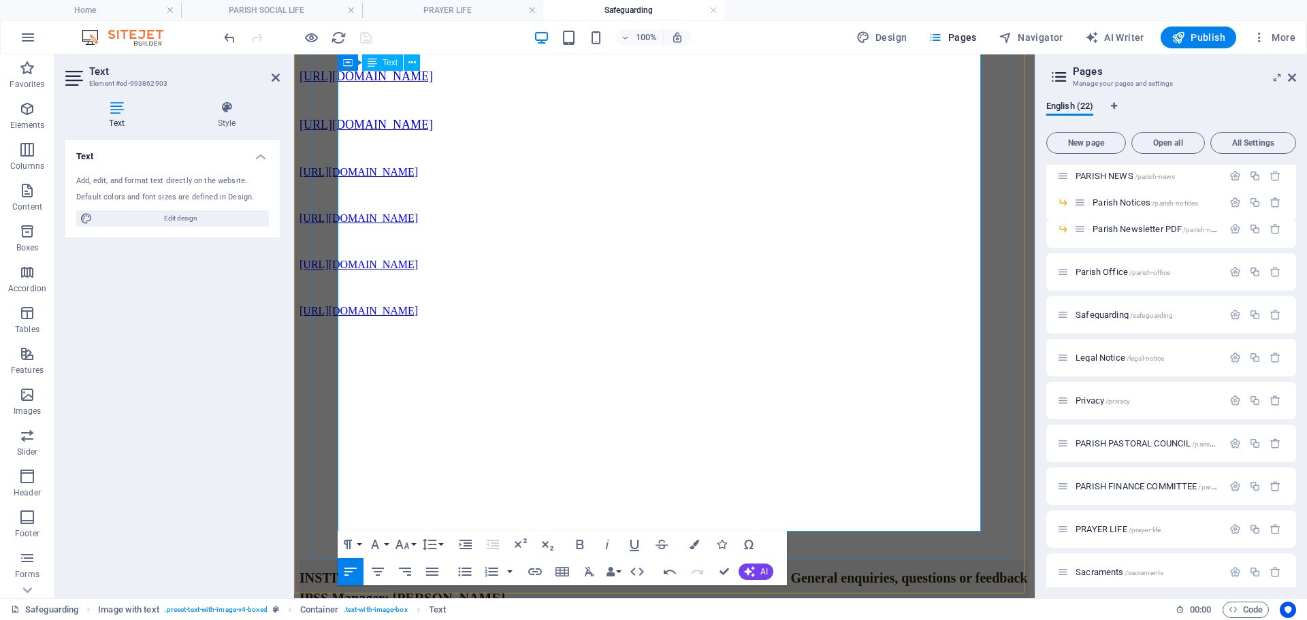
click at [404, 374] on p at bounding box center [665, 380] width 730 height 12
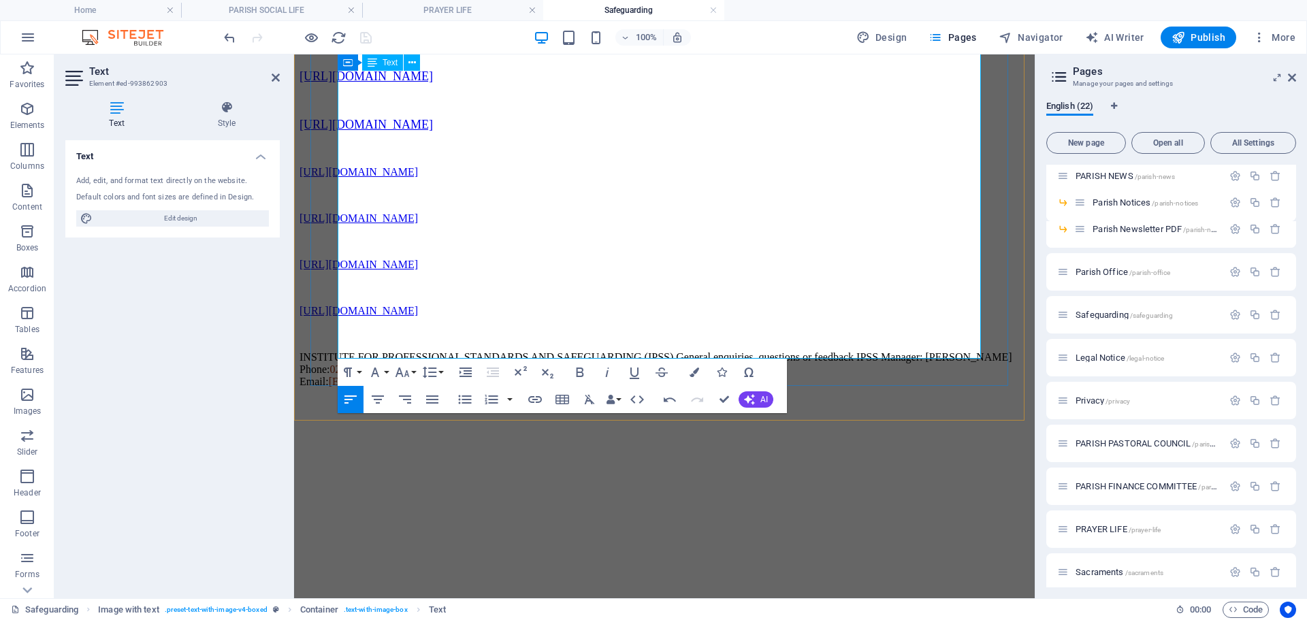
click at [737, 212] on p "[URL][DOMAIN_NAME]" at bounding box center [665, 218] width 730 height 12
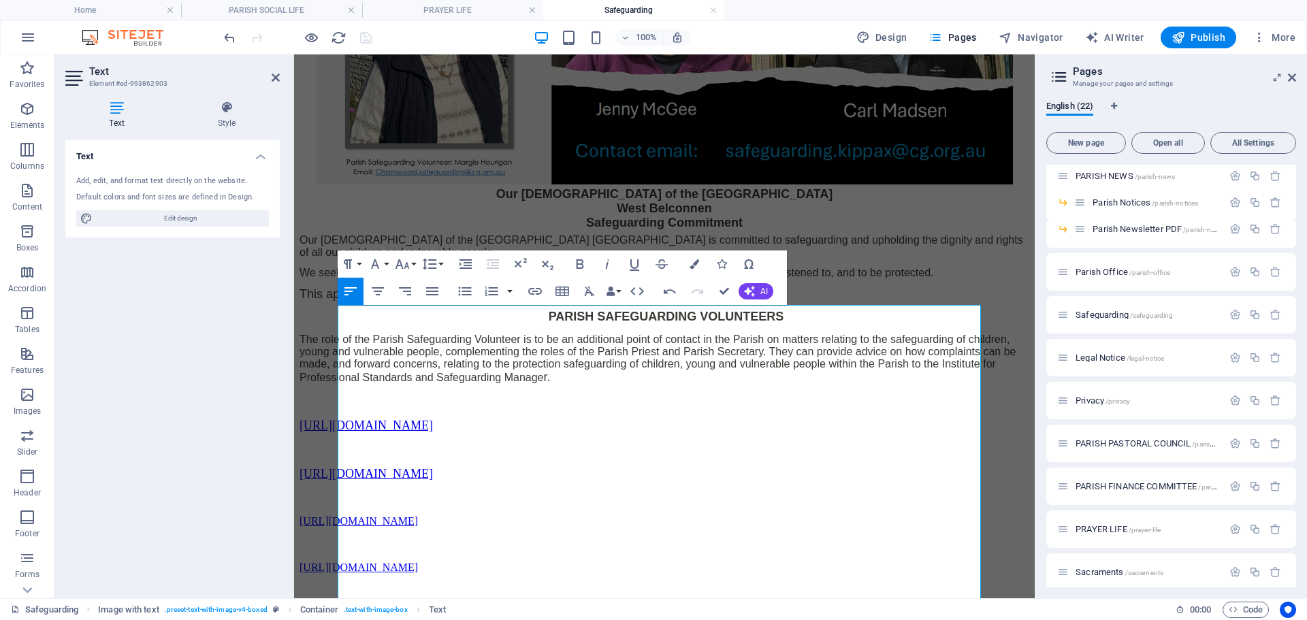
scroll to position [68, 0]
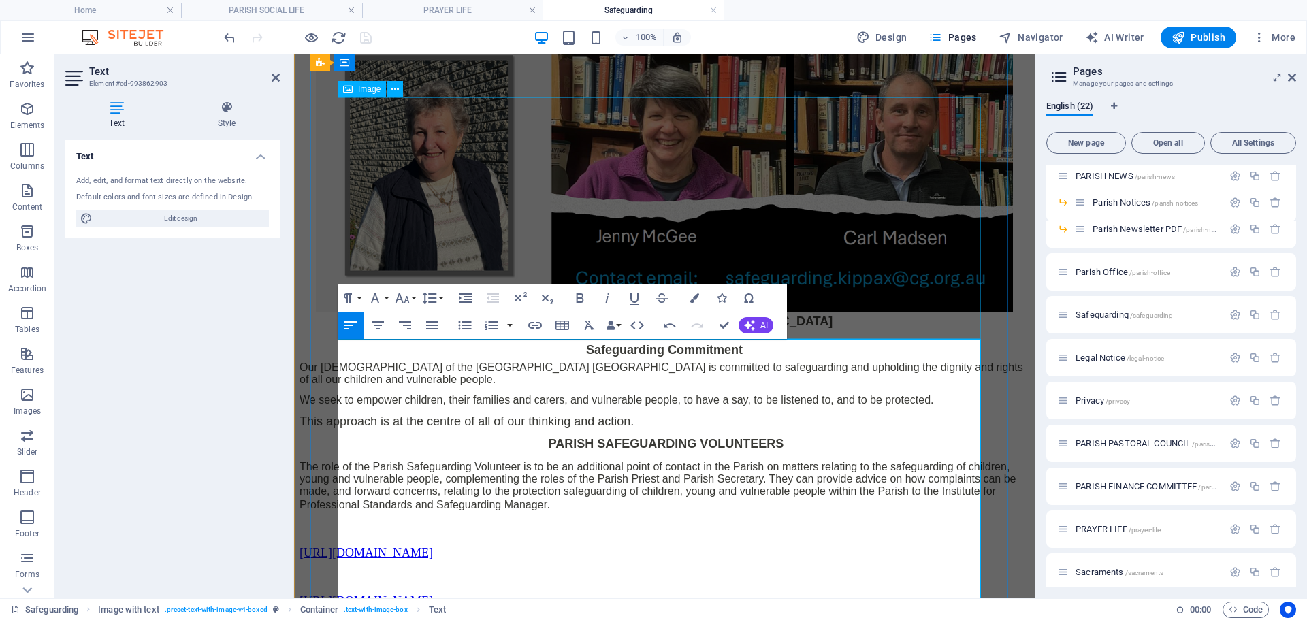
click at [929, 197] on figure at bounding box center [665, 182] width 730 height 265
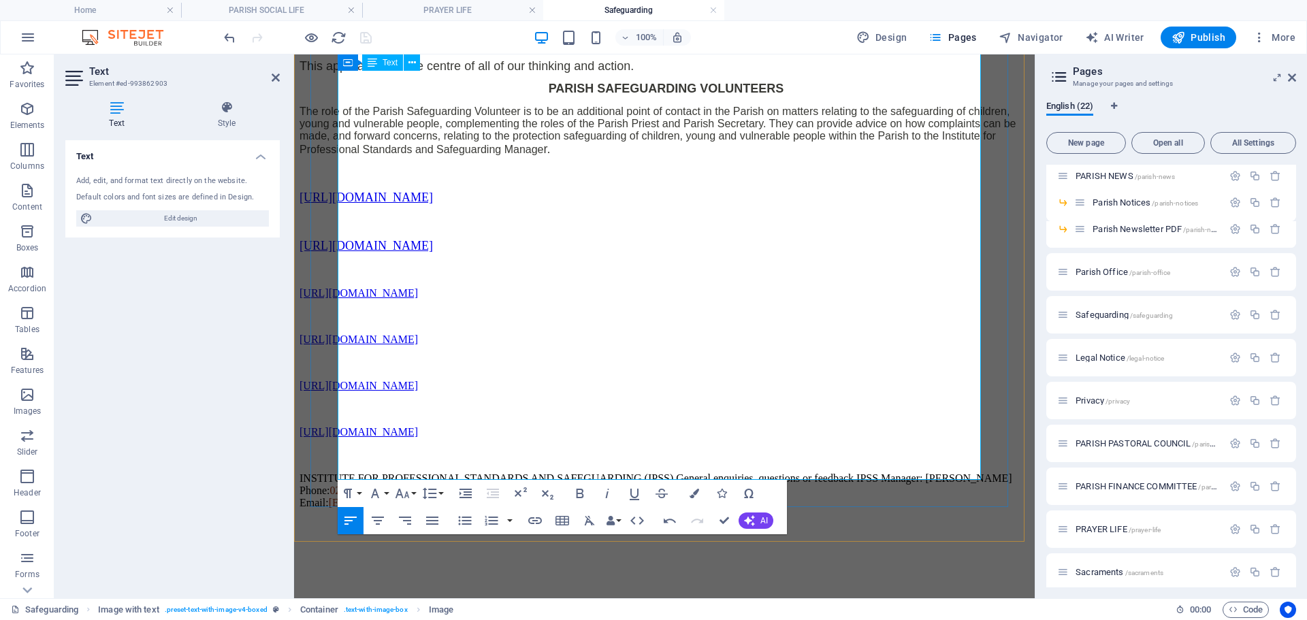
scroll to position [0, 0]
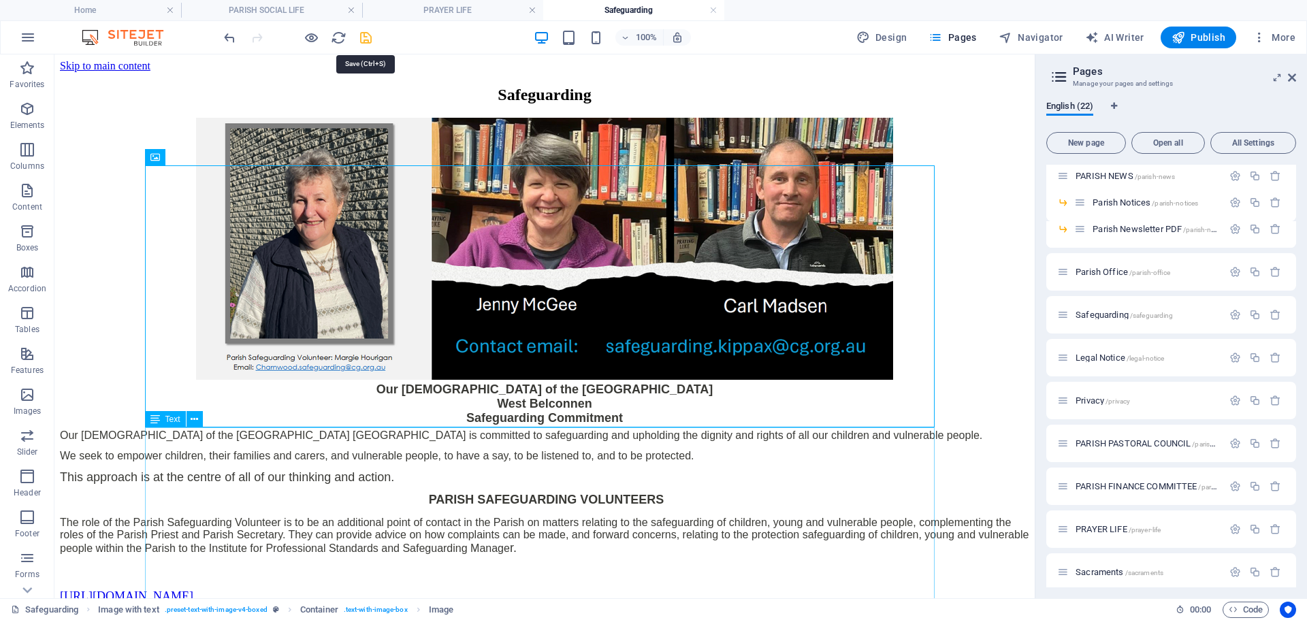
click at [363, 41] on icon "save" at bounding box center [366, 38] width 16 height 16
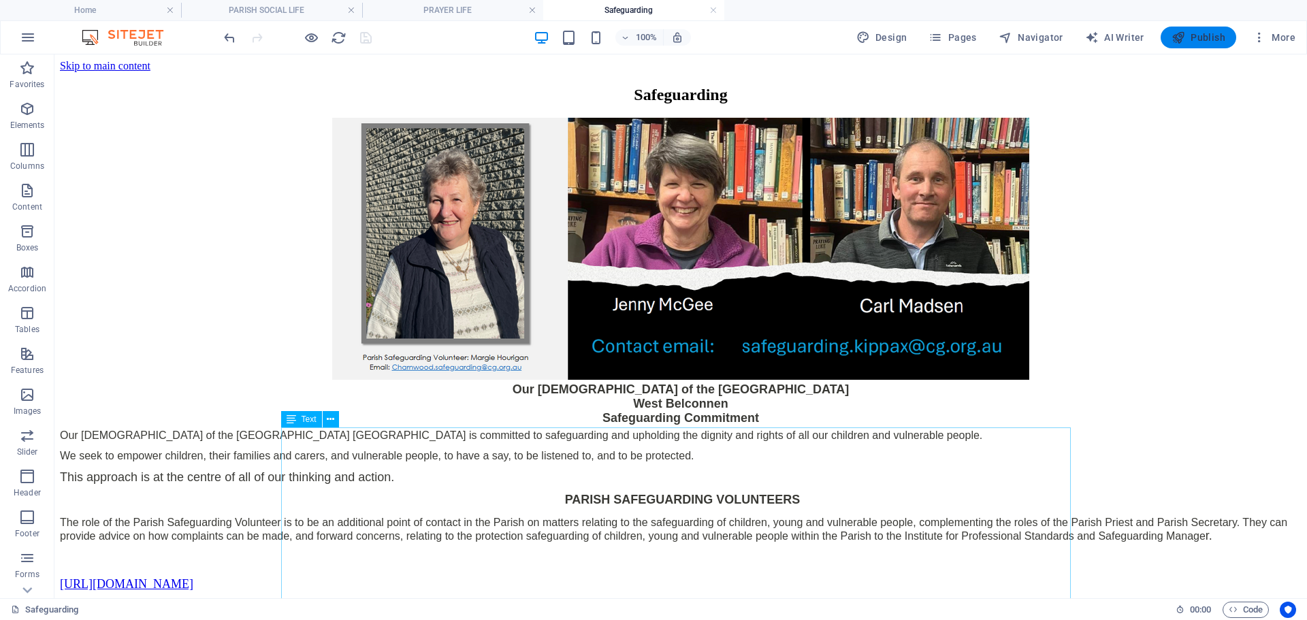
click at [1204, 46] on button "Publish" at bounding box center [1199, 38] width 76 height 22
